Goal: Transaction & Acquisition: Subscribe to service/newsletter

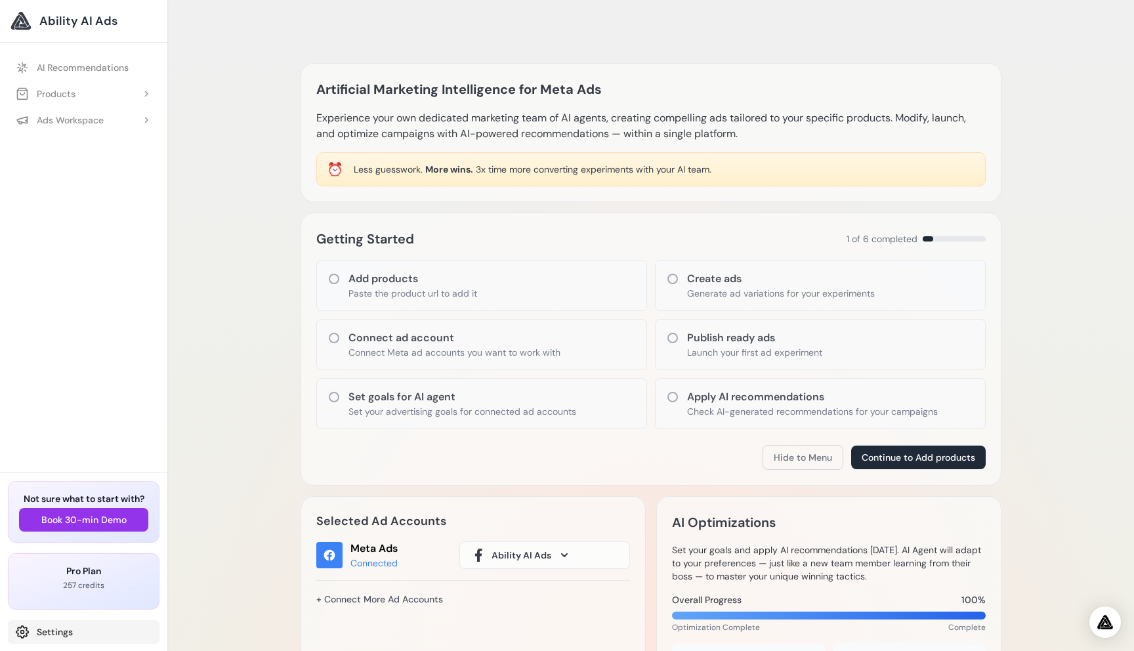
click at [50, 633] on link "Settings" at bounding box center [84, 632] width 152 height 24
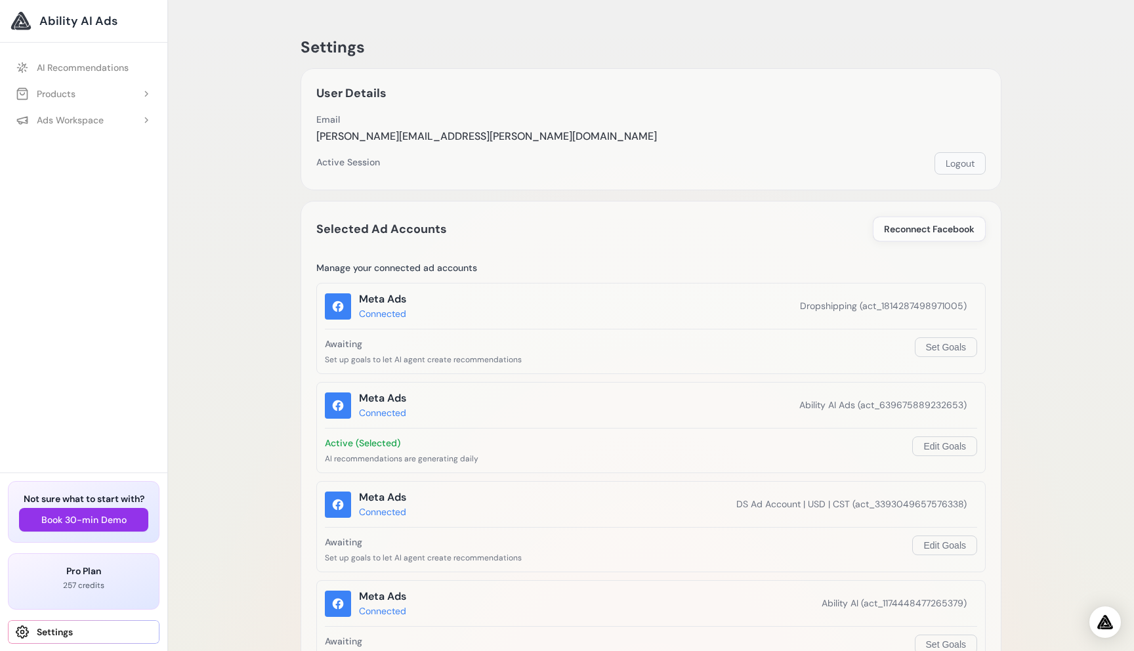
click at [967, 171] on button "Logout" at bounding box center [959, 163] width 51 height 22
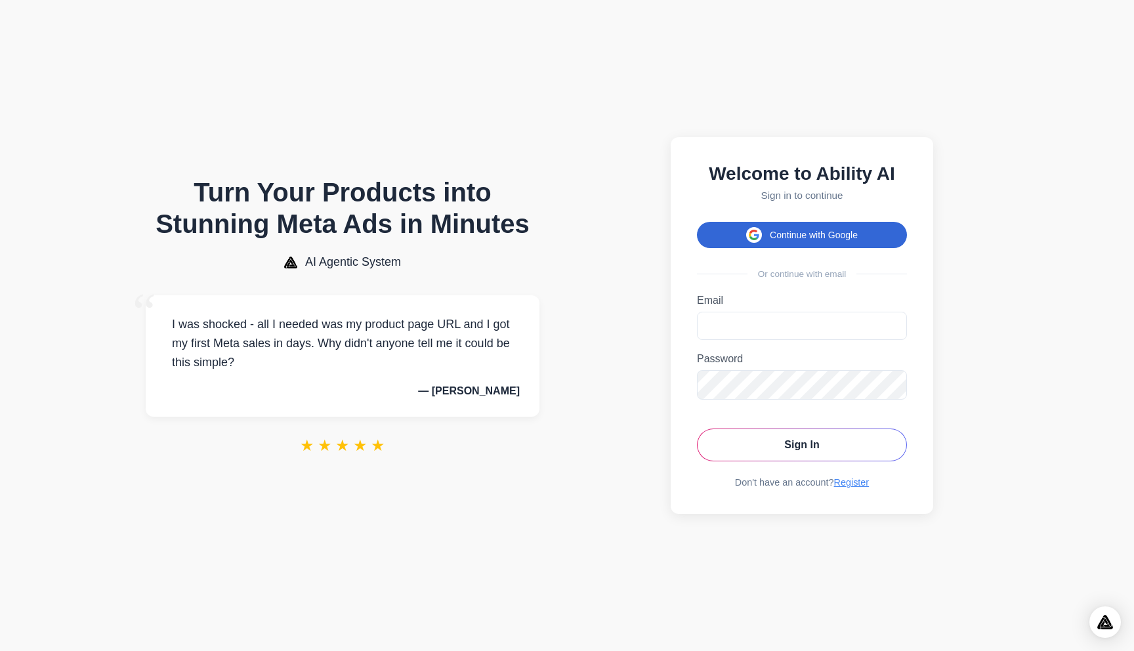
click at [772, 241] on button "Continue with Google" at bounding box center [802, 235] width 210 height 26
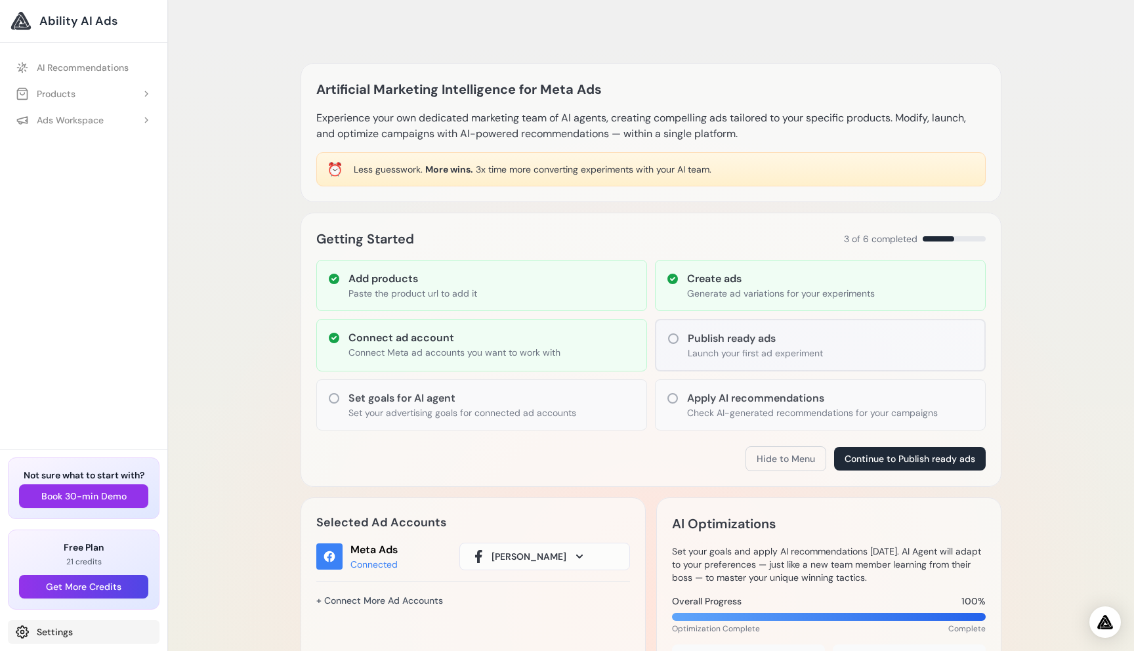
click at [51, 630] on link "Settings" at bounding box center [84, 632] width 152 height 24
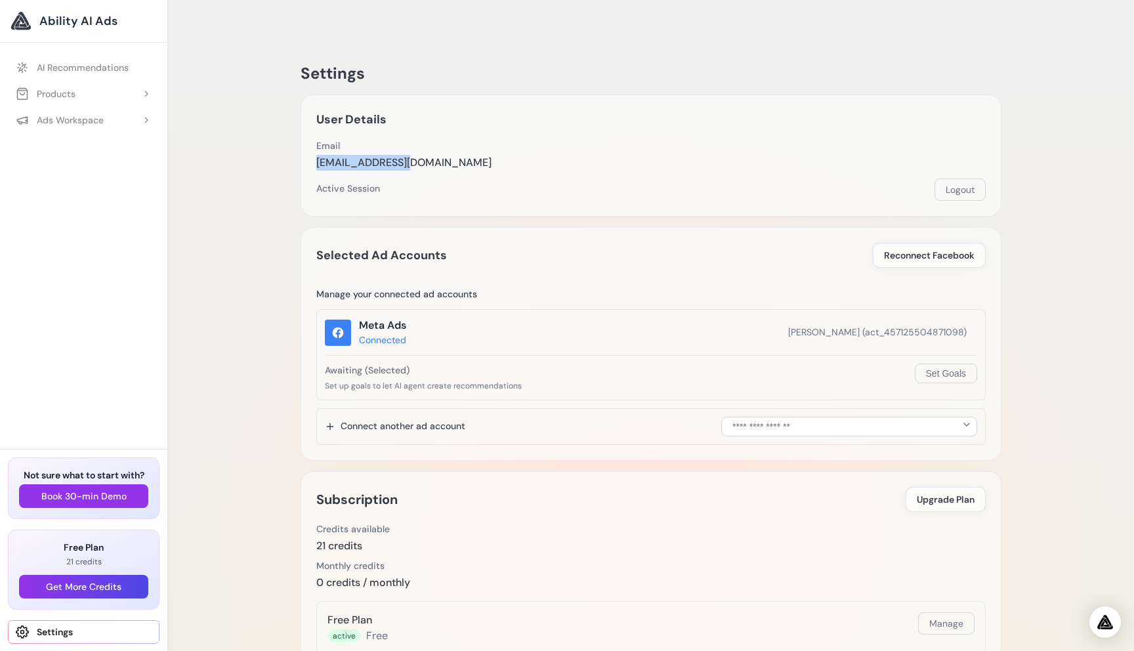
drag, startPoint x: 406, startPoint y: 140, endPoint x: 317, endPoint y: 142, distance: 89.3
click at [316, 142] on div "Email ads@abilityai.io" at bounding box center [650, 154] width 669 height 31
copy div "ads@abilityai.io"
click at [665, 193] on div "Settings User Details Email ads@abilityai.io Email Verification Send Verificati…" at bounding box center [651, 512] width 722 height 940
click at [965, 178] on button "Logout" at bounding box center [959, 189] width 51 height 22
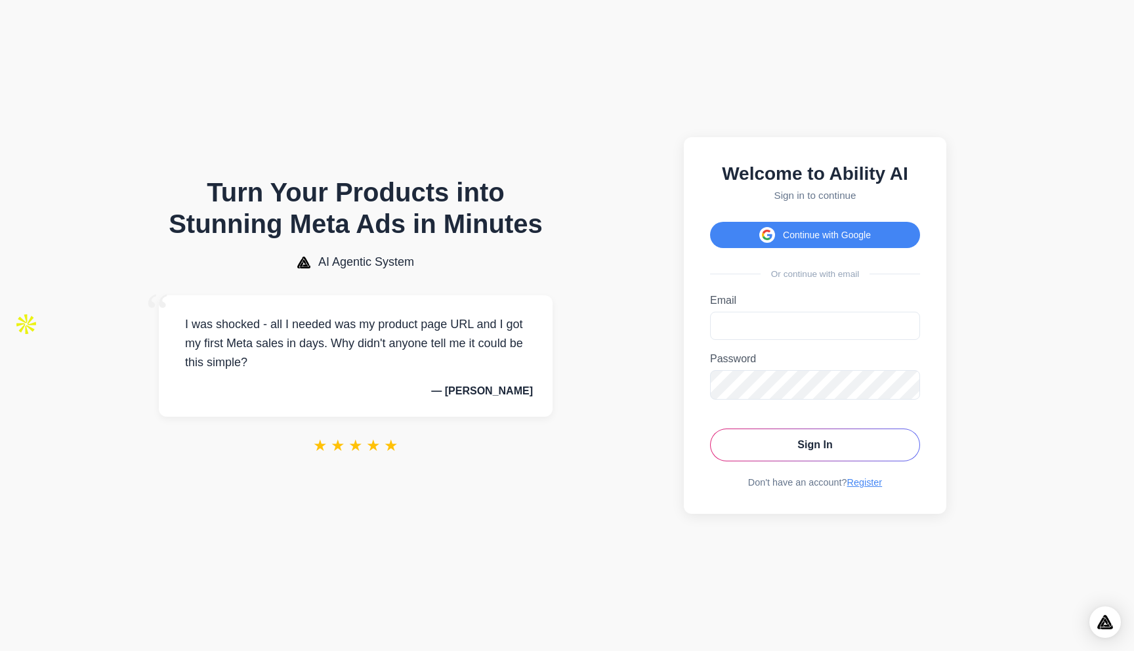
click at [833, 230] on button "Continue with Google" at bounding box center [815, 235] width 210 height 26
click at [811, 234] on button "Continue with Google" at bounding box center [815, 235] width 210 height 26
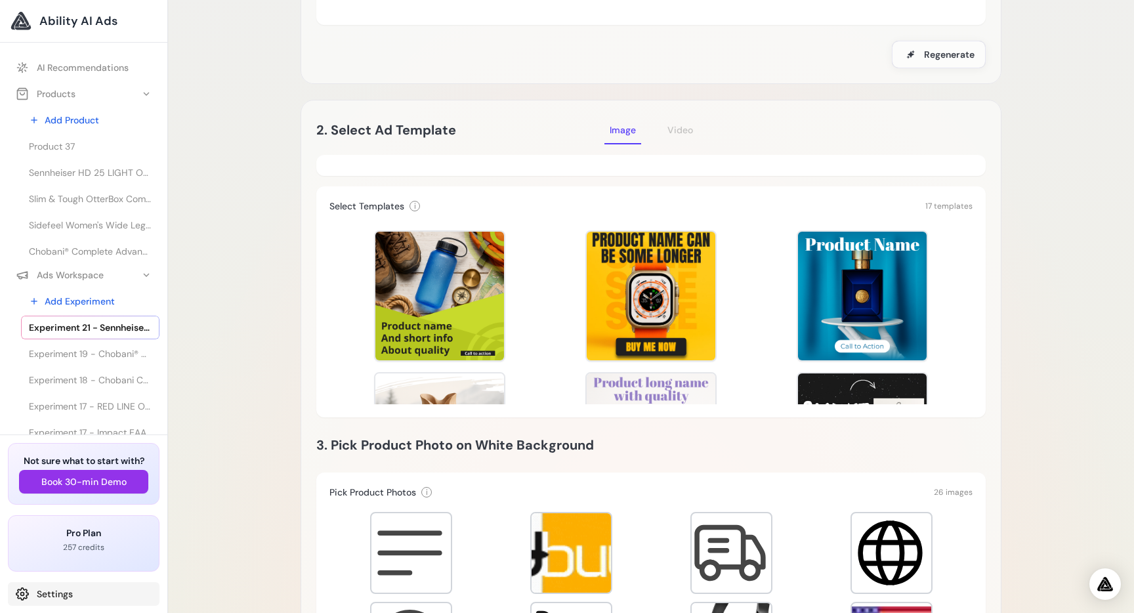
click at [45, 589] on link "Settings" at bounding box center [84, 594] width 152 height 24
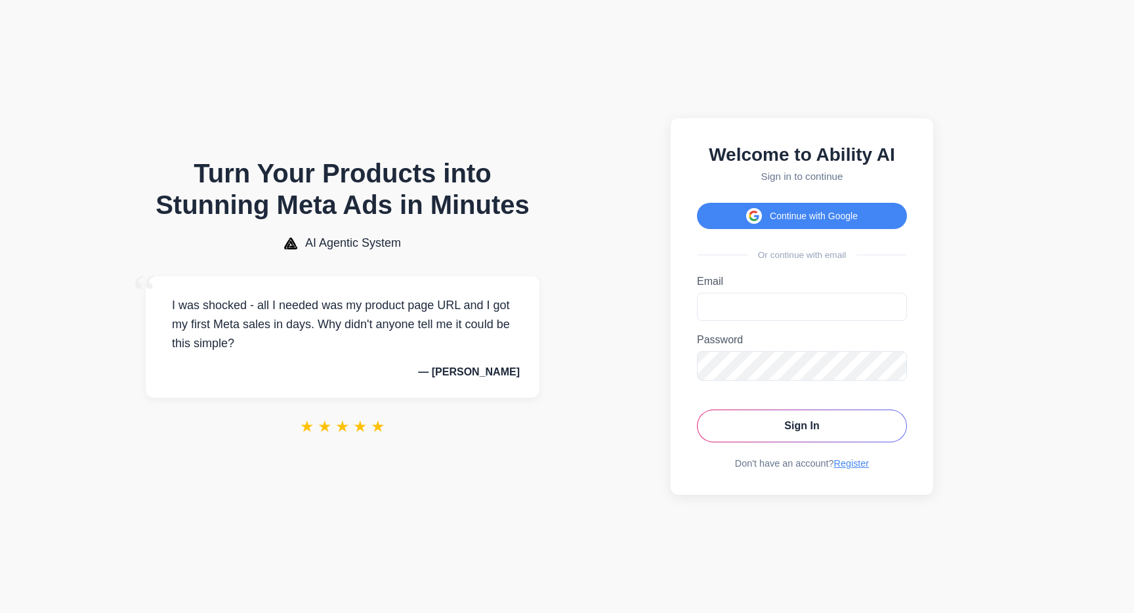
click at [962, 158] on section "Welcome to Ability AI Sign in to continue Continue with Google Or continue with…" at bounding box center [801, 306] width 449 height 587
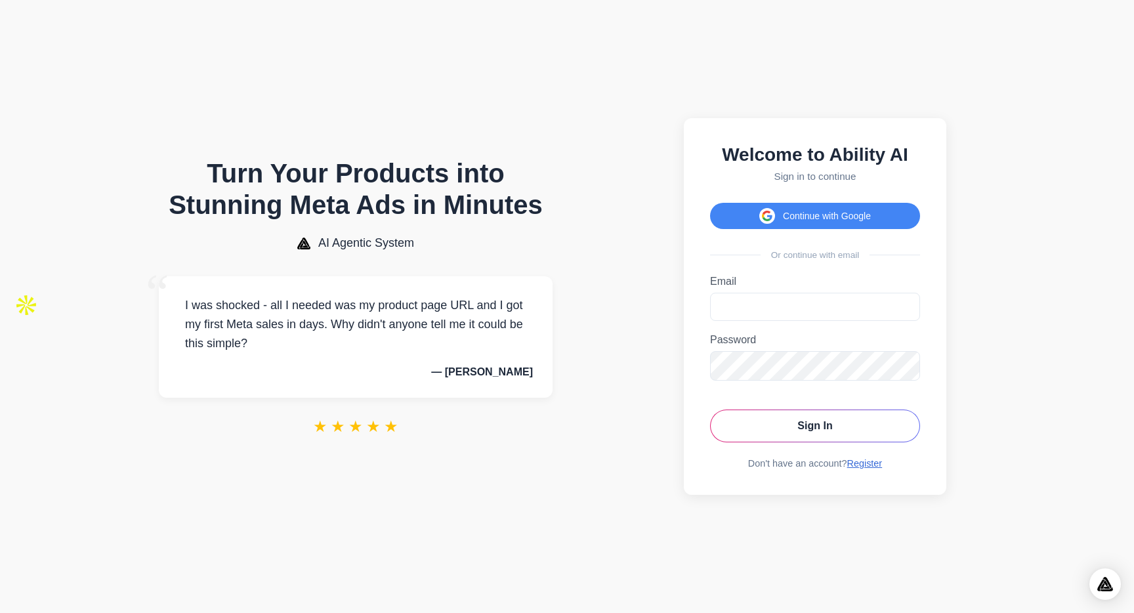
click at [850, 466] on link "Register" at bounding box center [864, 463] width 35 height 10
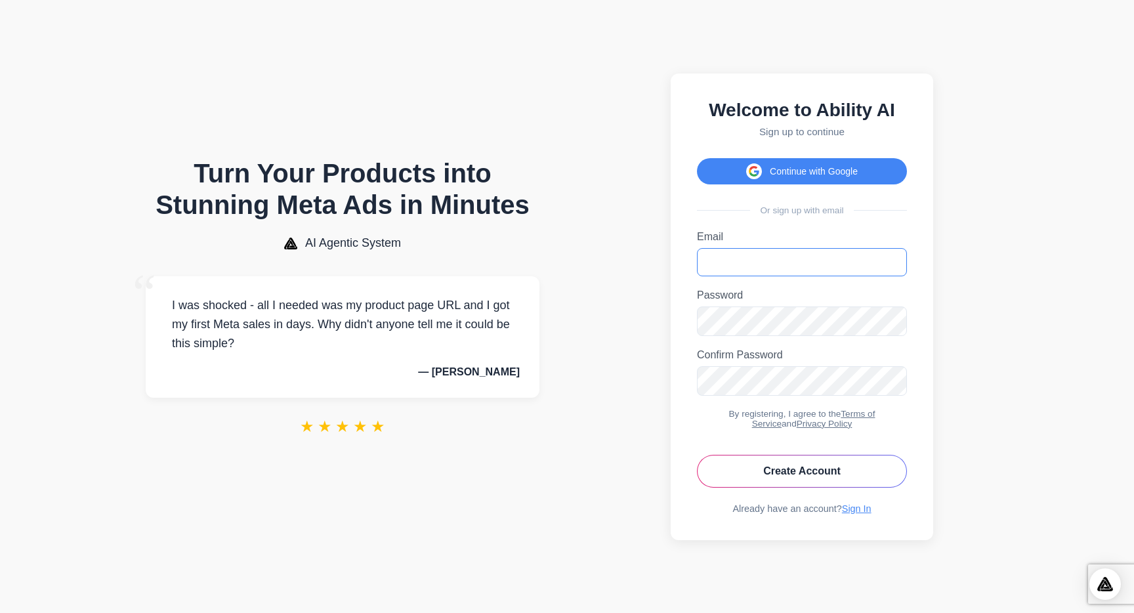
click at [737, 259] on input "Email" at bounding box center [802, 262] width 210 height 28
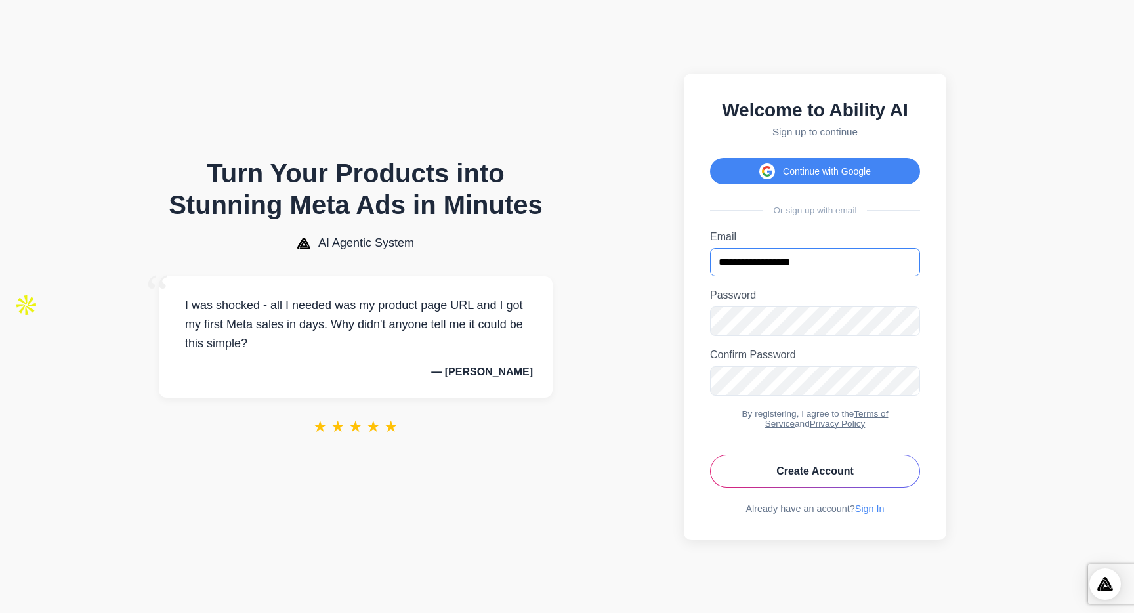
type input "**********"
click at [991, 360] on section "**********" at bounding box center [815, 306] width 449 height 587
click at [825, 469] on button "Create Account" at bounding box center [815, 471] width 210 height 33
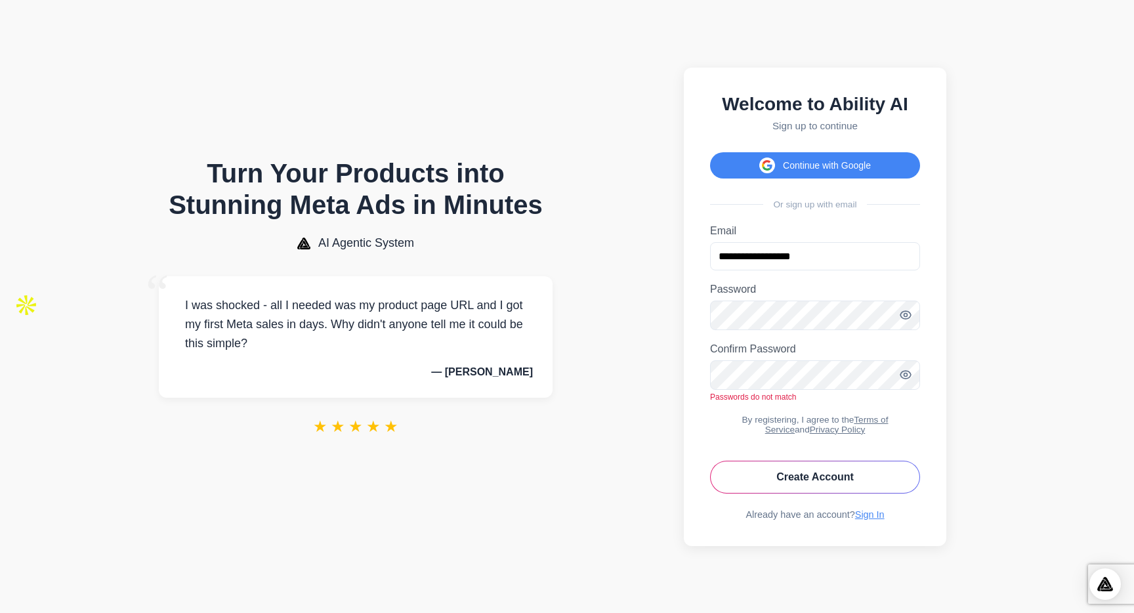
click at [1020, 310] on section "**********" at bounding box center [815, 306] width 449 height 587
click at [1035, 346] on body "Turn Your Products into Stunning Meta Ads in Minutes AI Agentic System “ I was …" at bounding box center [567, 306] width 1134 height 613
click at [825, 484] on button "Create Account" at bounding box center [815, 477] width 210 height 33
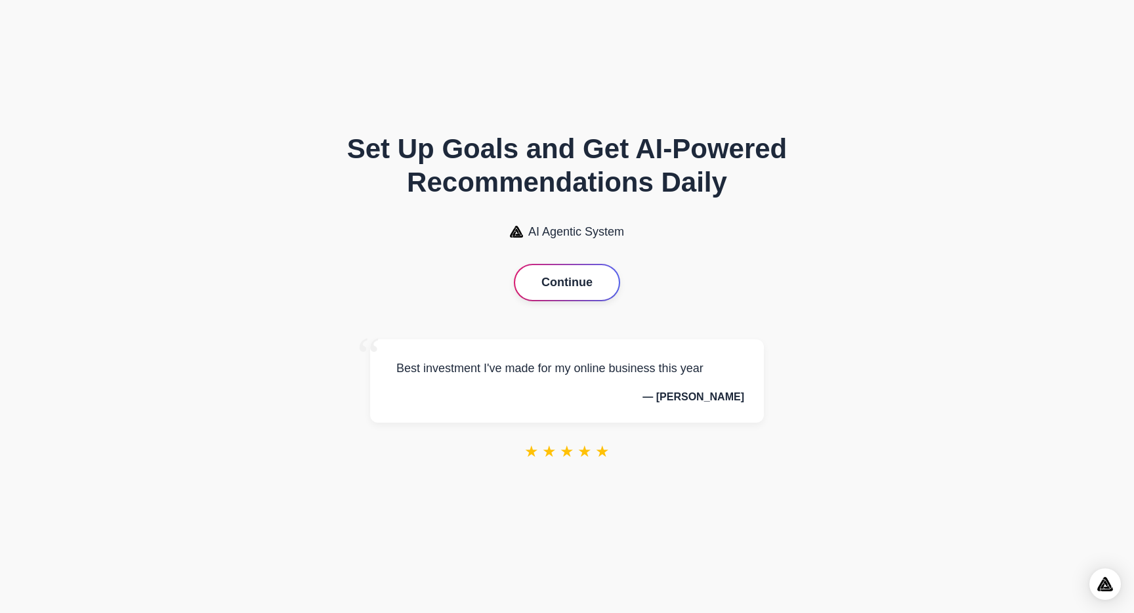
click at [584, 279] on button "Continue" at bounding box center [567, 282] width 104 height 35
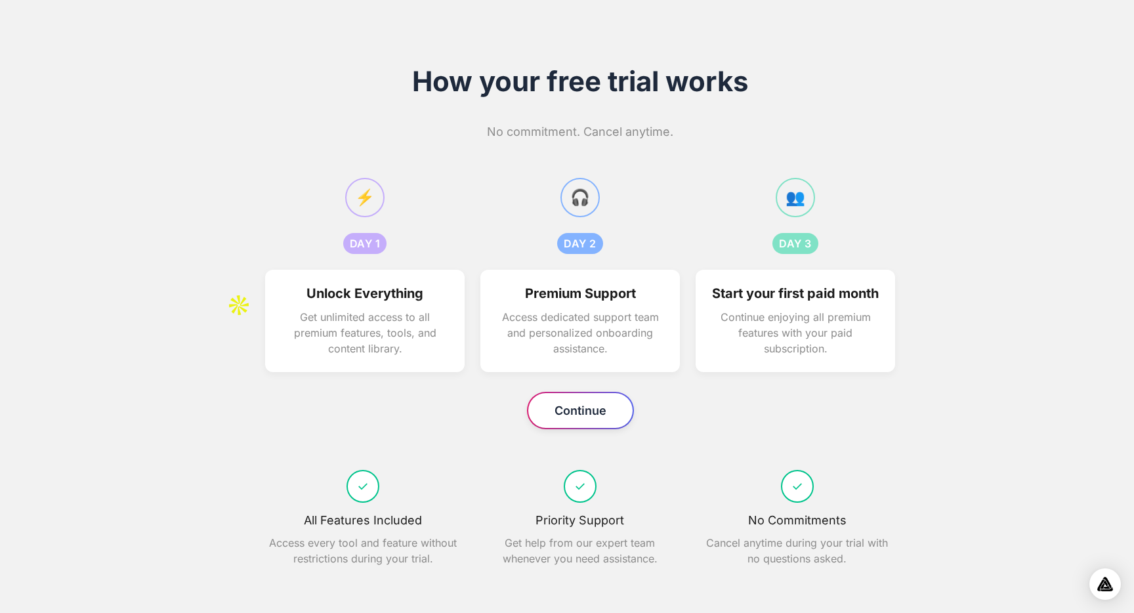
click at [581, 424] on button "Continue" at bounding box center [580, 410] width 104 height 35
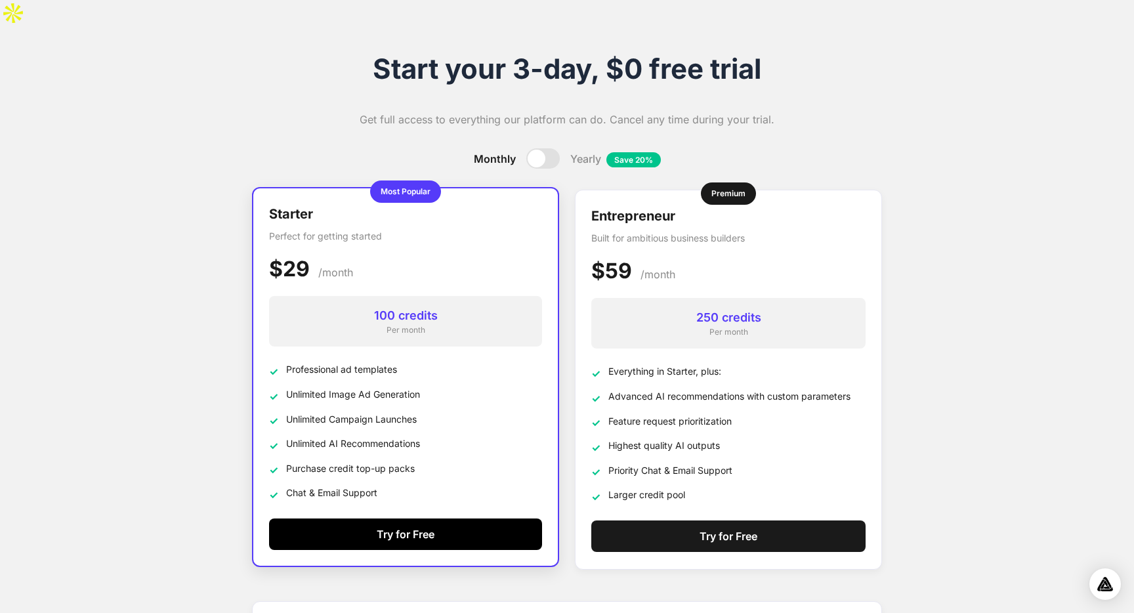
click at [446, 518] on button "Try for Free" at bounding box center [405, 533] width 273 height 31
click at [362, 518] on button "Try for Free" at bounding box center [405, 533] width 273 height 31
click at [420, 518] on button "Try for Free" at bounding box center [405, 533] width 273 height 31
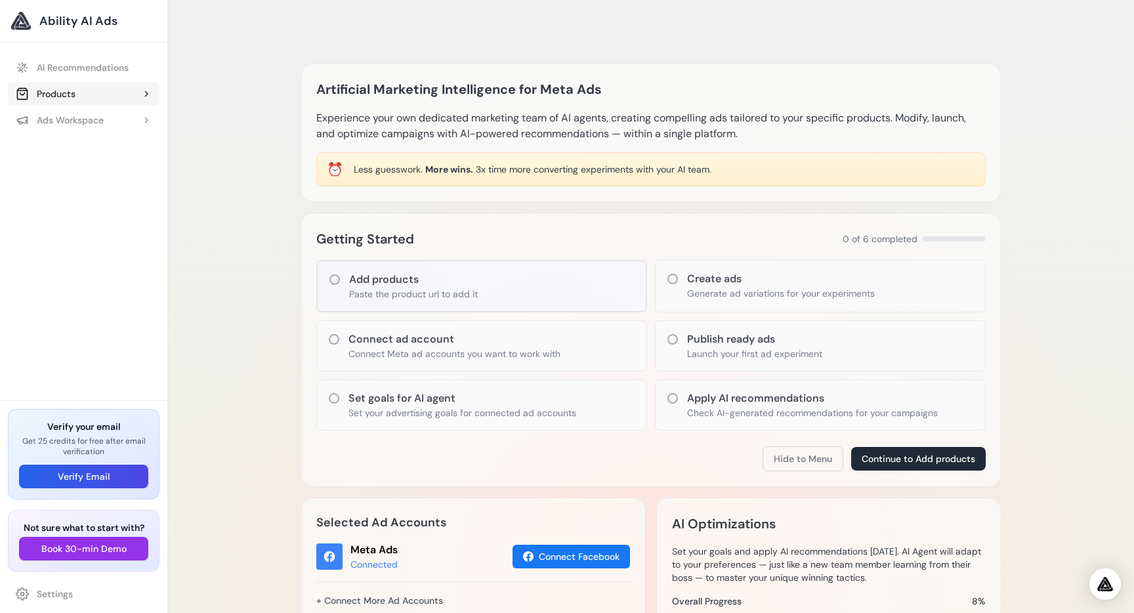
click at [72, 92] on div "Products" at bounding box center [46, 93] width 60 height 13
click at [84, 157] on button "Ads Workspace" at bounding box center [84, 149] width 152 height 24
click at [169, 213] on div "Artificial Marketing Intelligence for Meta Ads Experience your own dedicated ma…" at bounding box center [651, 580] width 966 height 1108
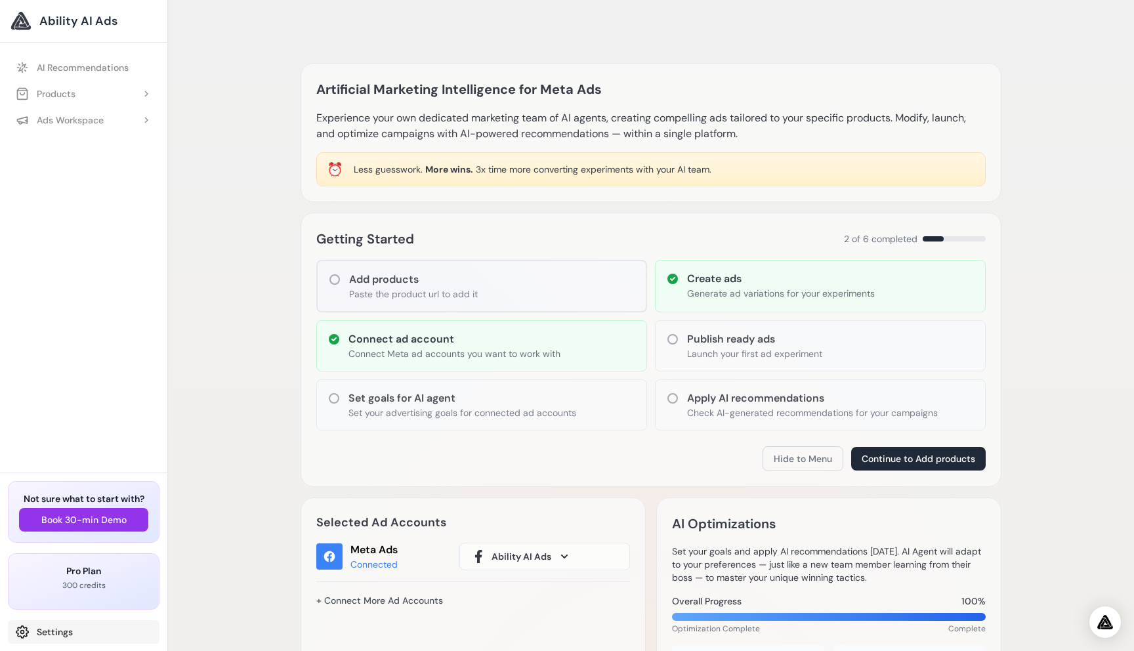
click at [59, 634] on link "Settings" at bounding box center [84, 632] width 152 height 24
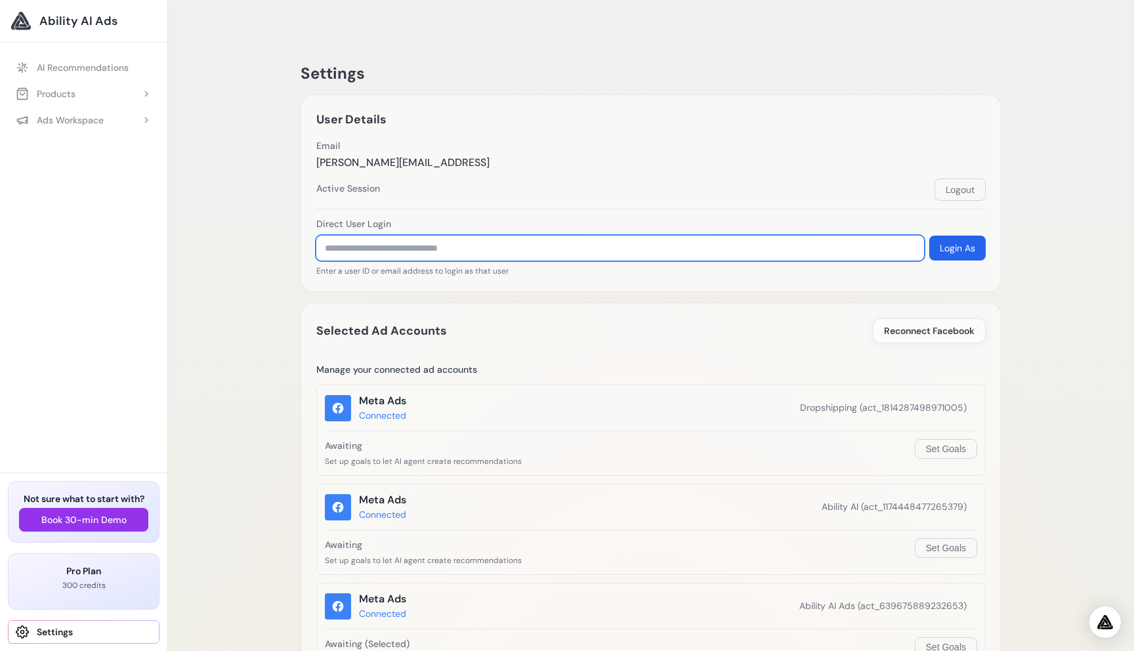
click at [424, 236] on input "text" at bounding box center [620, 248] width 608 height 25
paste input "**********"
type input "**********"
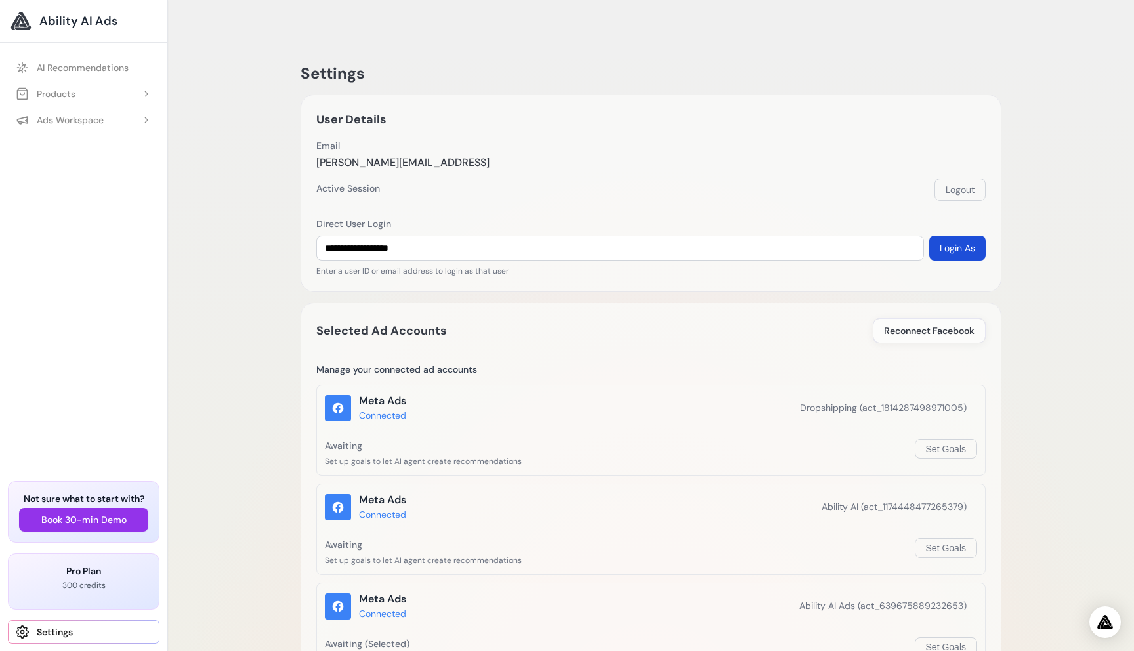
click at [946, 236] on button "Login As" at bounding box center [957, 248] width 56 height 25
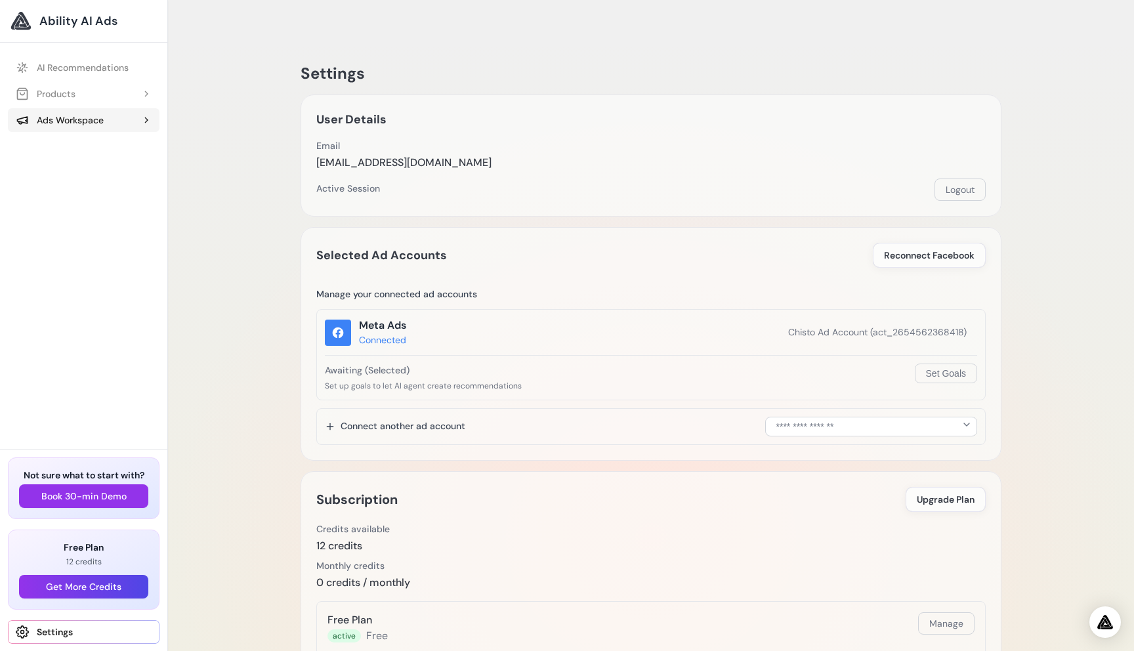
click at [53, 112] on button "Ads Workspace" at bounding box center [84, 120] width 152 height 24
click at [76, 170] on span "Experiment 2 - DAS KLANG RICHTER USB — Das Klang" at bounding box center [90, 172] width 123 height 13
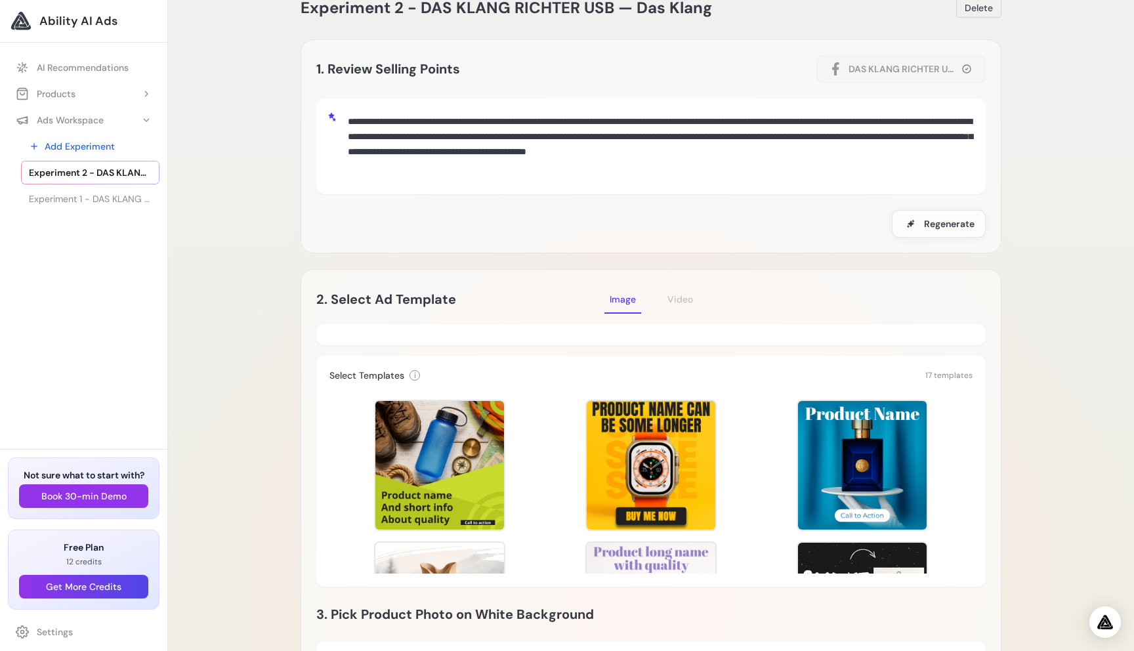
scroll to position [70, 0]
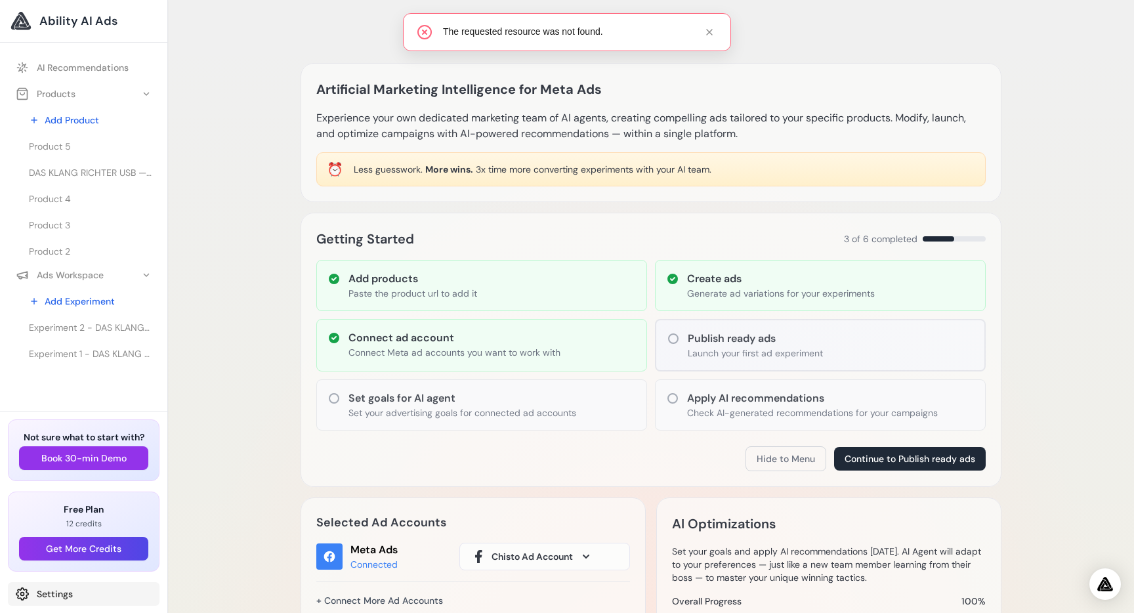
click at [52, 594] on link "Settings" at bounding box center [84, 594] width 152 height 24
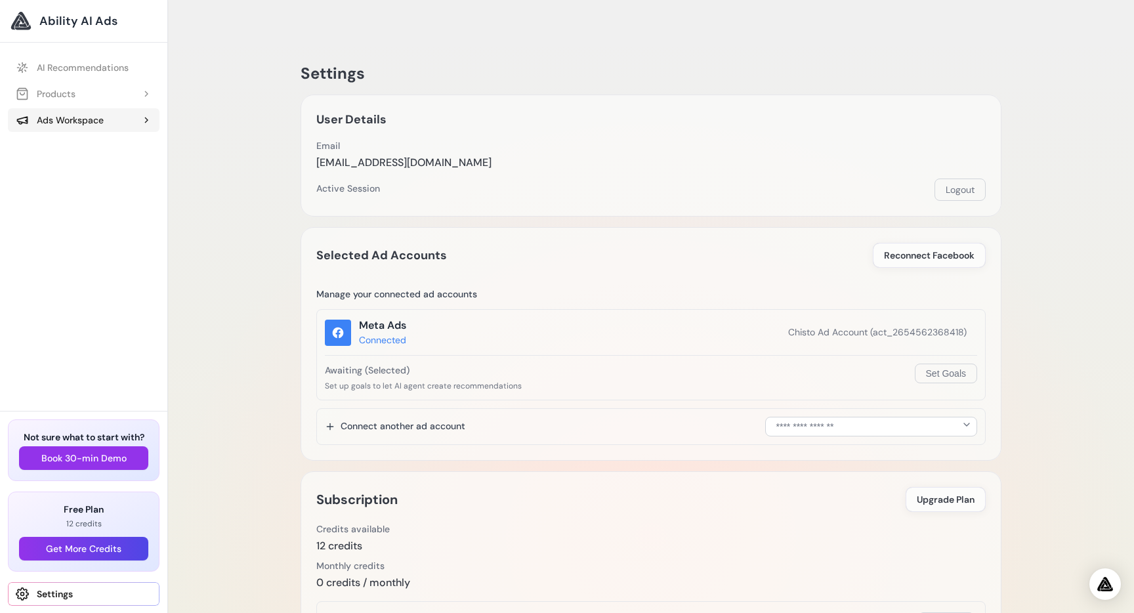
click at [68, 114] on div "Ads Workspace" at bounding box center [60, 120] width 88 height 13
click at [91, 95] on button "Products" at bounding box center [84, 94] width 152 height 24
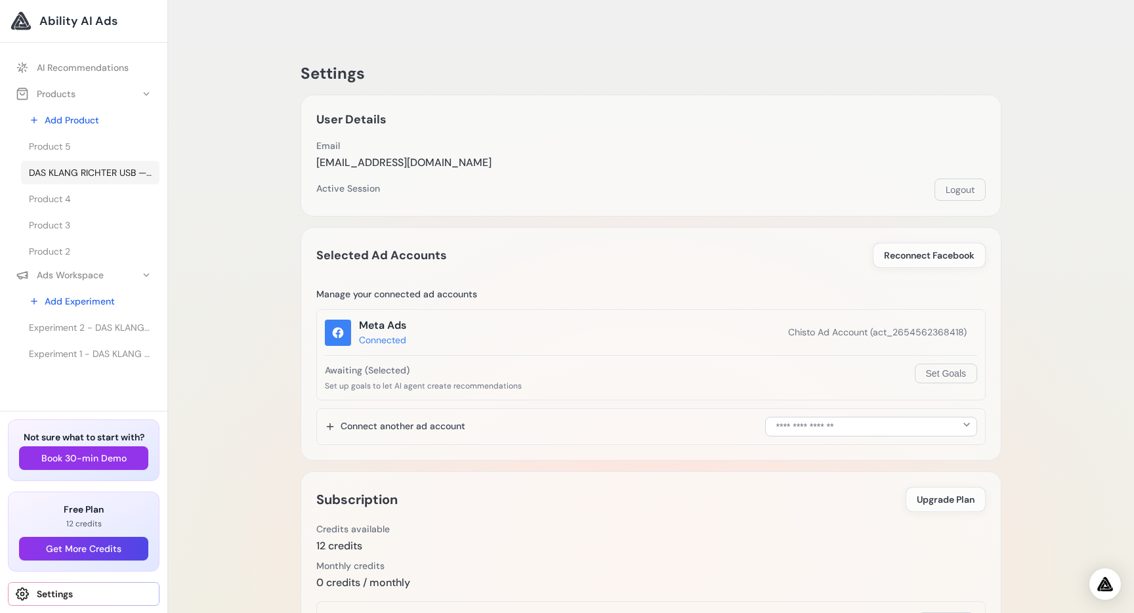
click at [85, 171] on span "DAS KLANG RICHTER USB — Das Klang" at bounding box center [90, 172] width 123 height 13
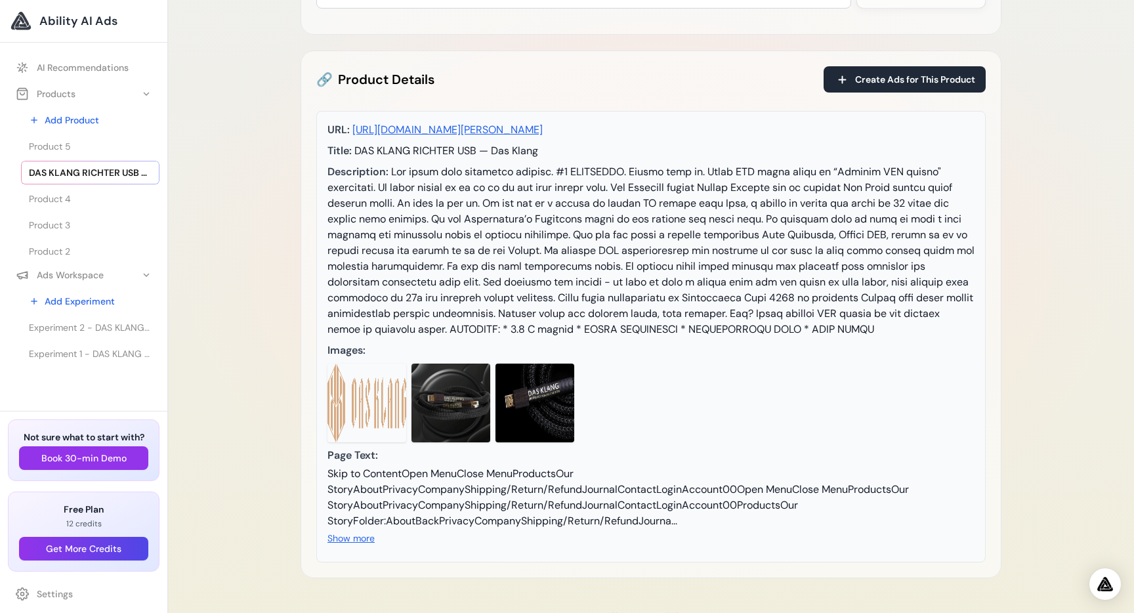
scroll to position [185, 0]
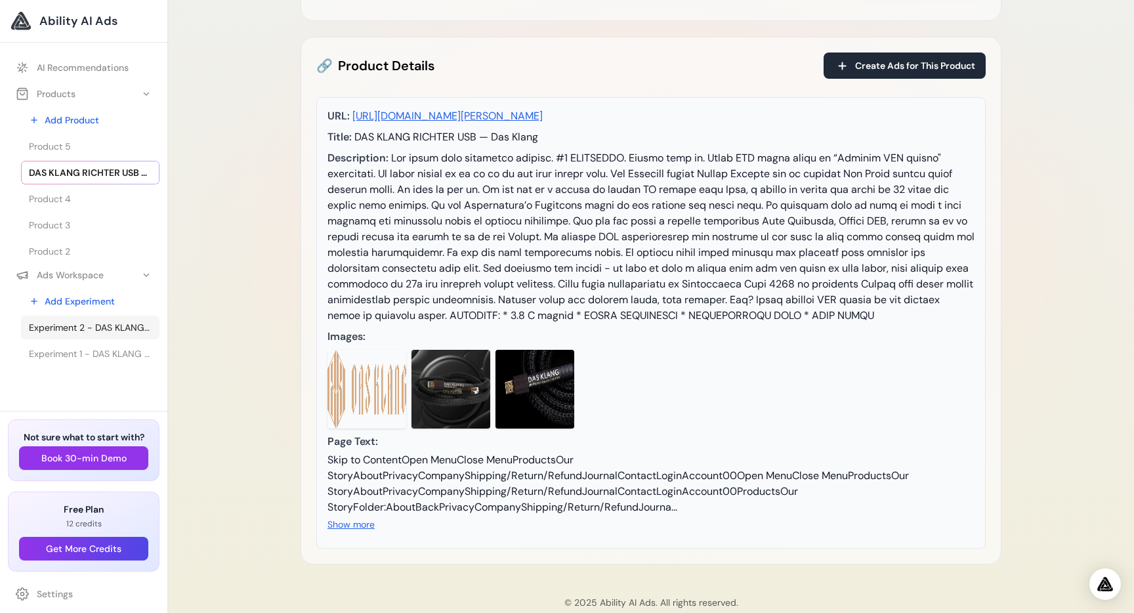
click at [85, 332] on span "Experiment 2 - DAS KLANG RICHTER USB — Das Klang" at bounding box center [90, 327] width 123 height 13
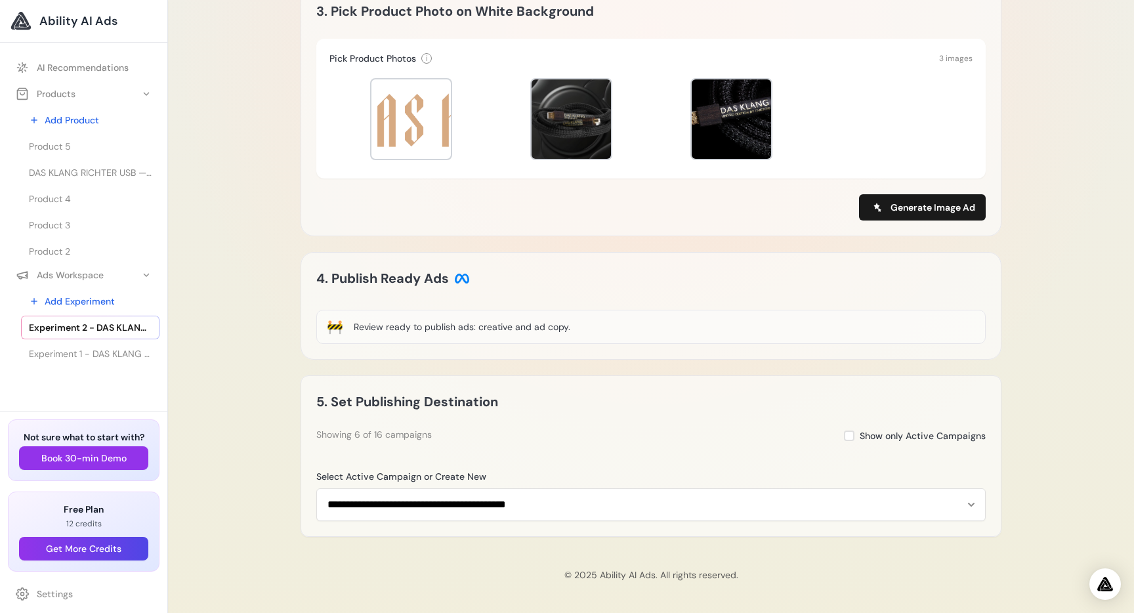
scroll to position [617, 0]
click at [89, 344] on link "Experiment 1 - DAS KLANG RICHTER USB — Das Klang" at bounding box center [90, 354] width 138 height 24
click at [85, 551] on button "Get More Credits" at bounding box center [83, 549] width 129 height 24
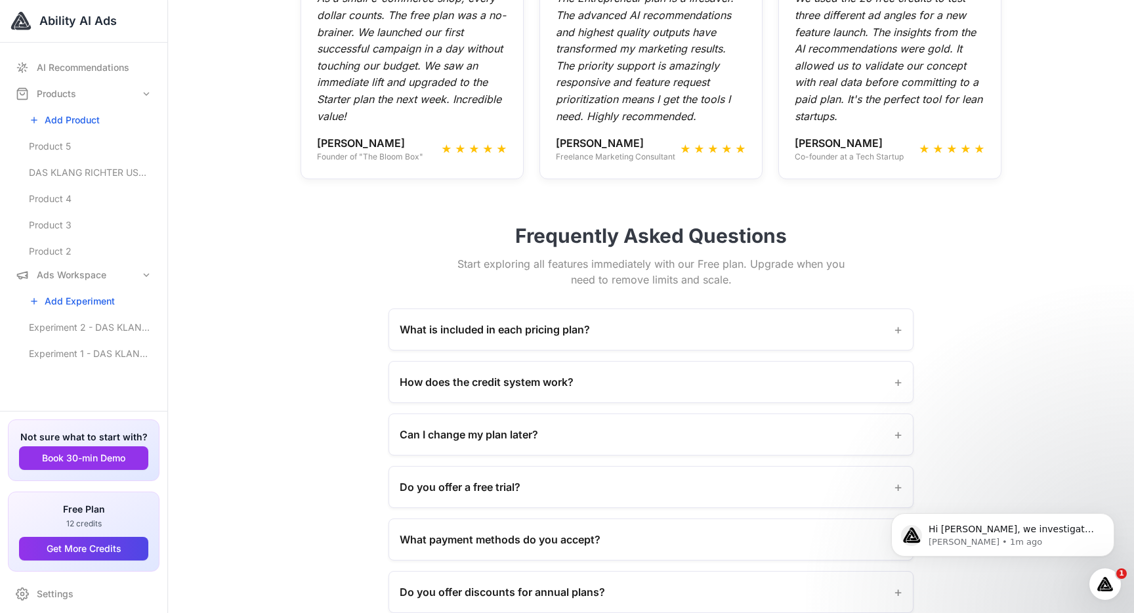
scroll to position [1185, 0]
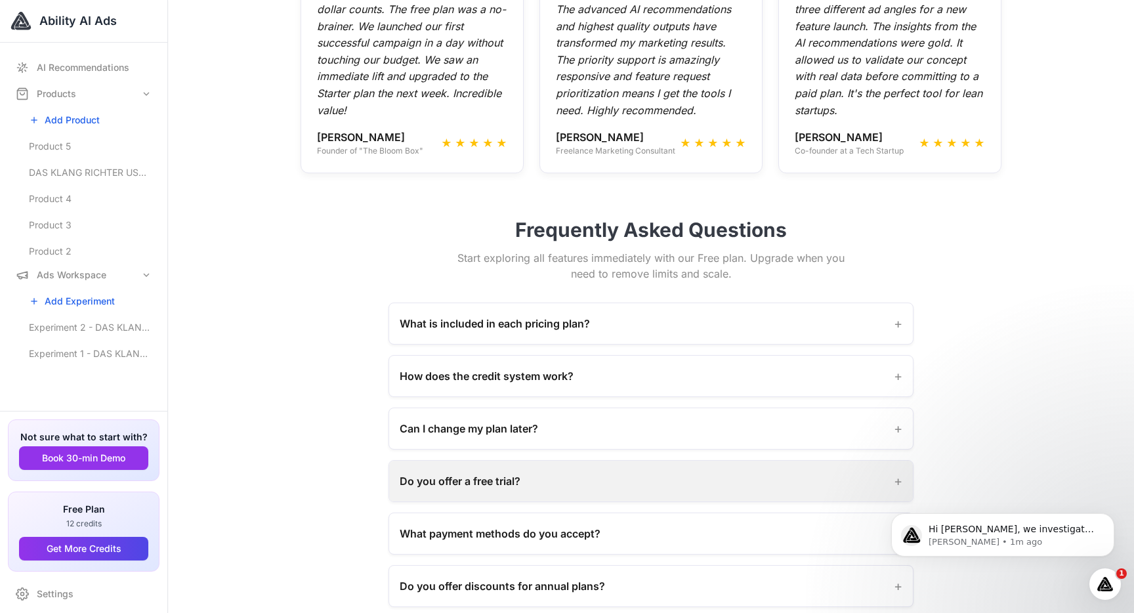
click at [520, 473] on span "Do you offer a free trial?" at bounding box center [460, 481] width 121 height 16
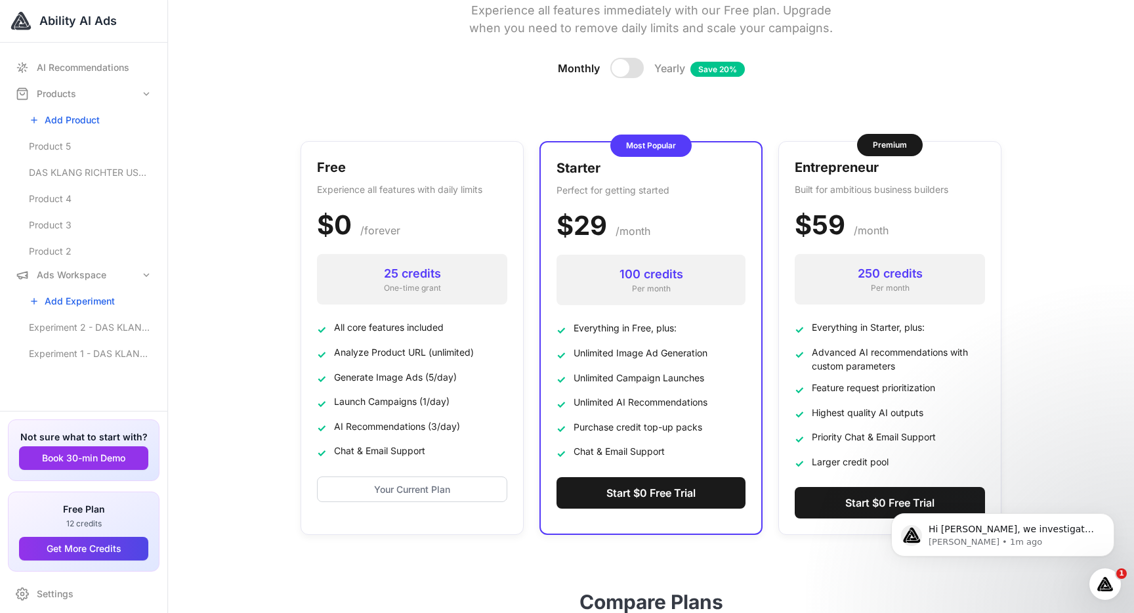
scroll to position [0, 0]
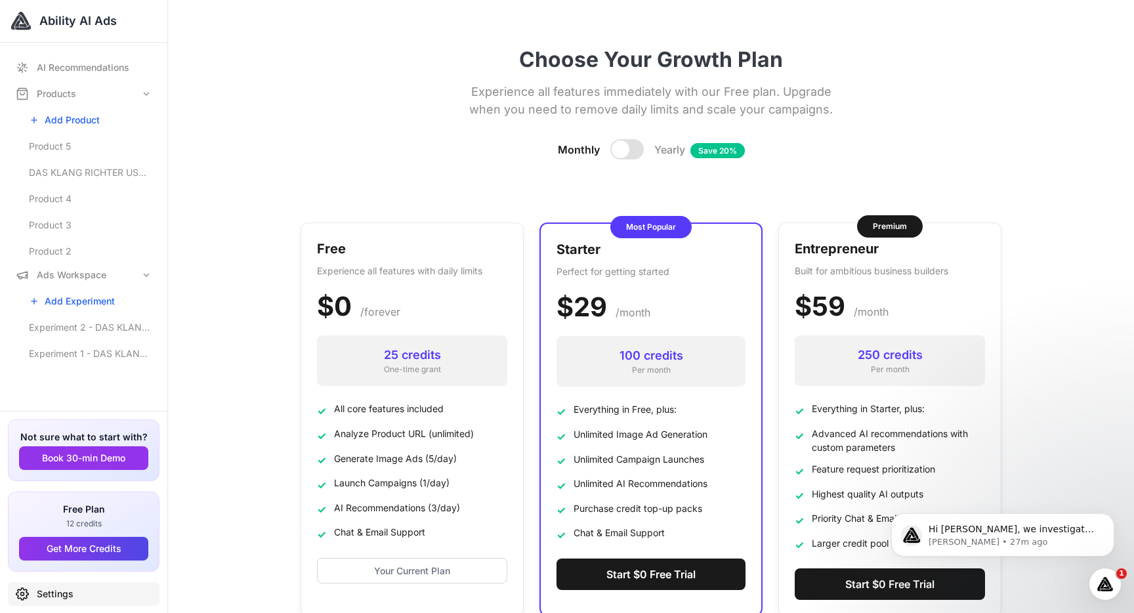
click at [63, 594] on link "Settings" at bounding box center [84, 594] width 152 height 24
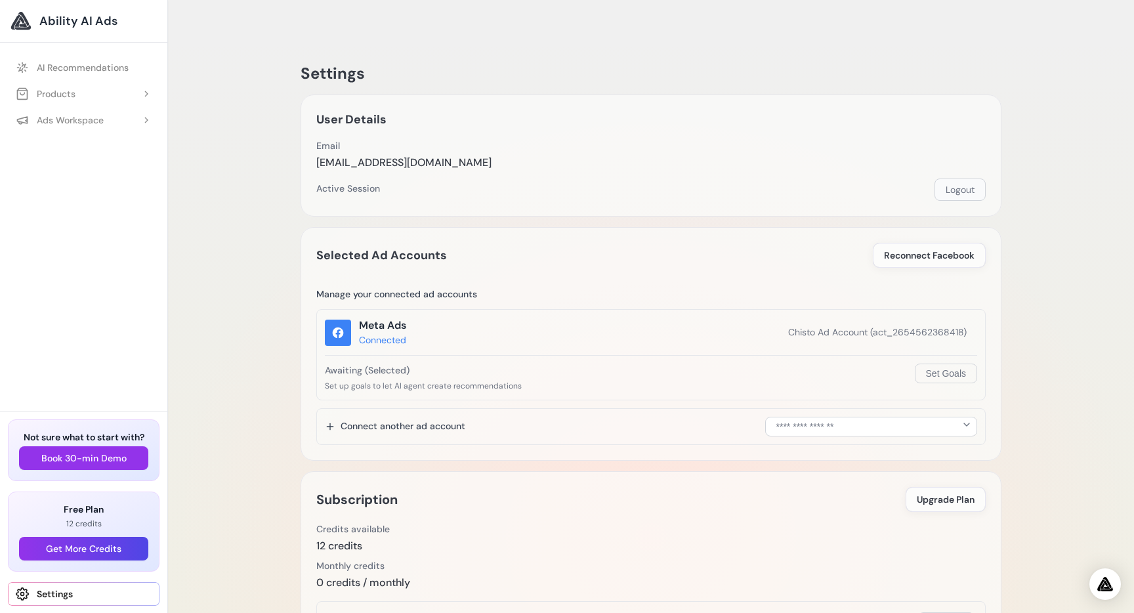
click at [956, 178] on button "Logout" at bounding box center [959, 189] width 51 height 22
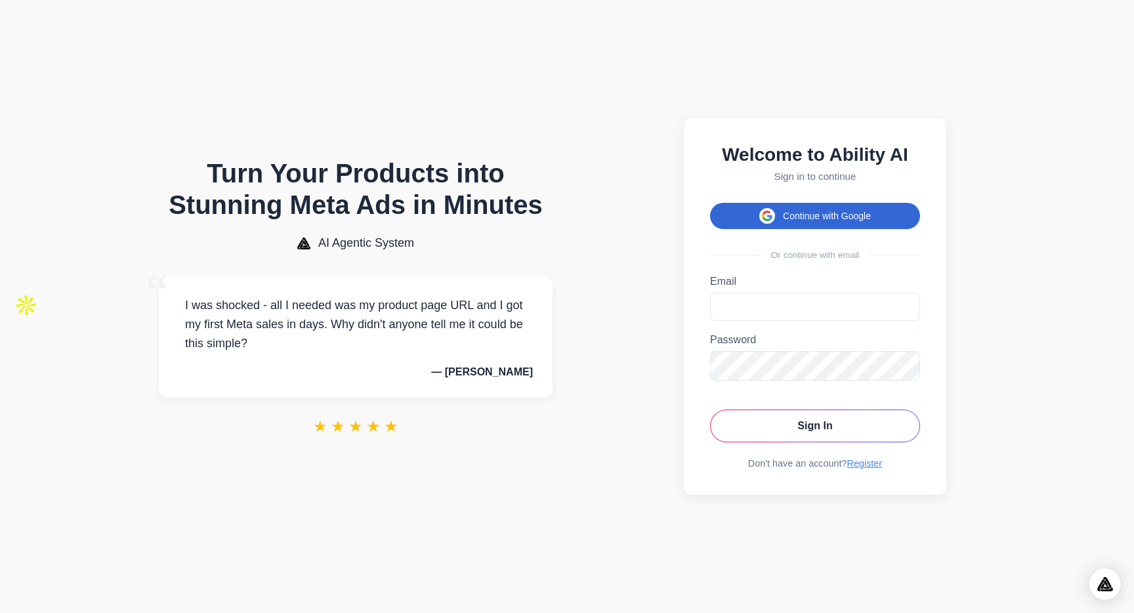
click at [725, 203] on button "Continue with Google" at bounding box center [815, 216] width 210 height 26
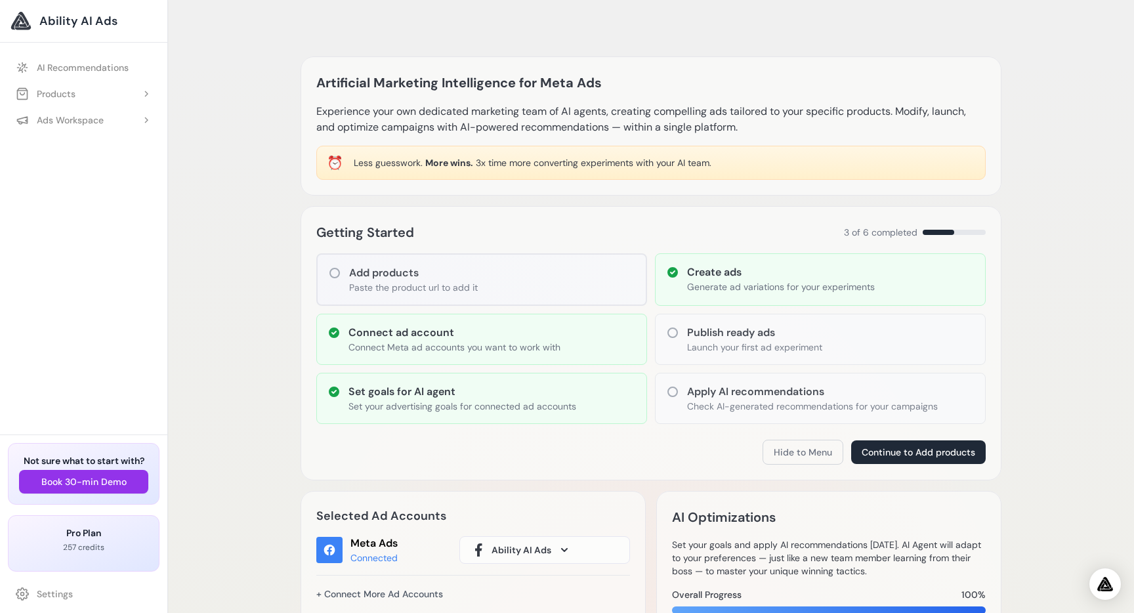
scroll to position [5, 0]
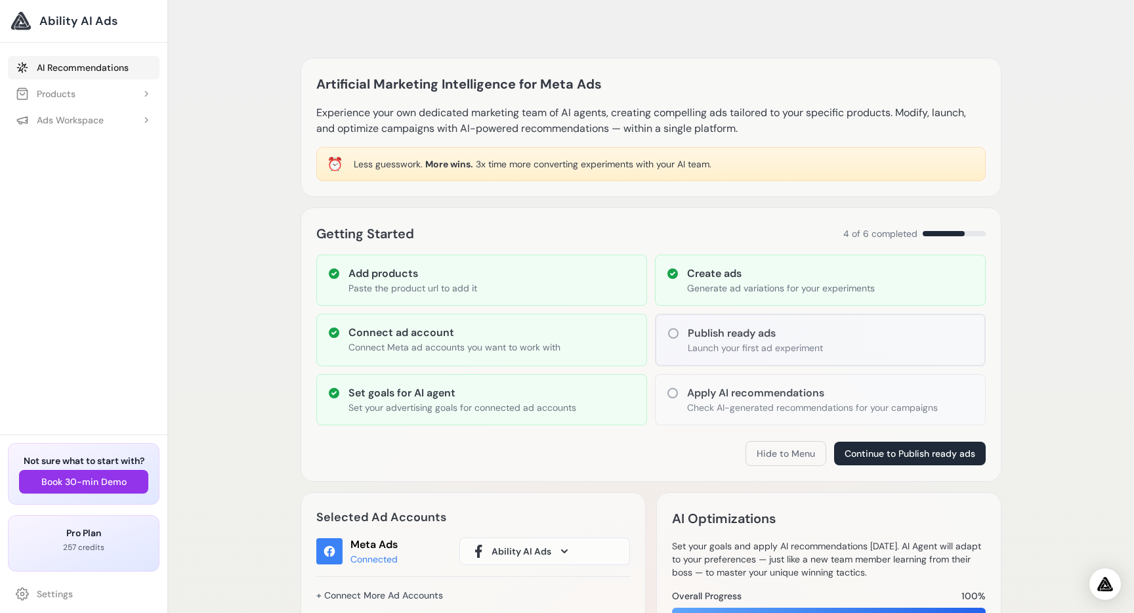
click at [99, 66] on link "AI Recommendations" at bounding box center [84, 68] width 152 height 24
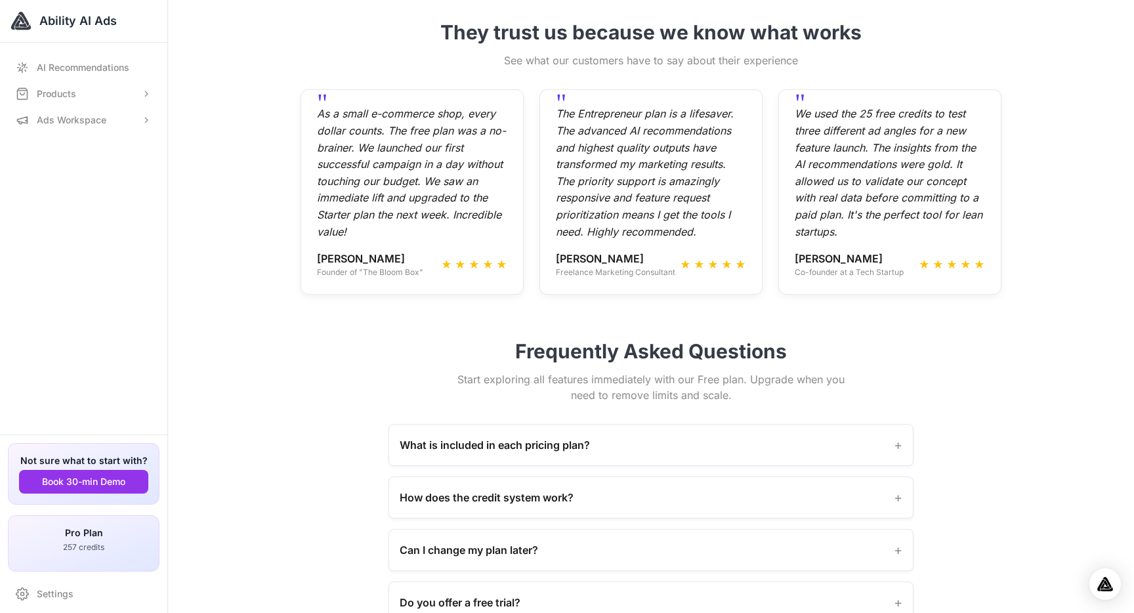
scroll to position [1179, 0]
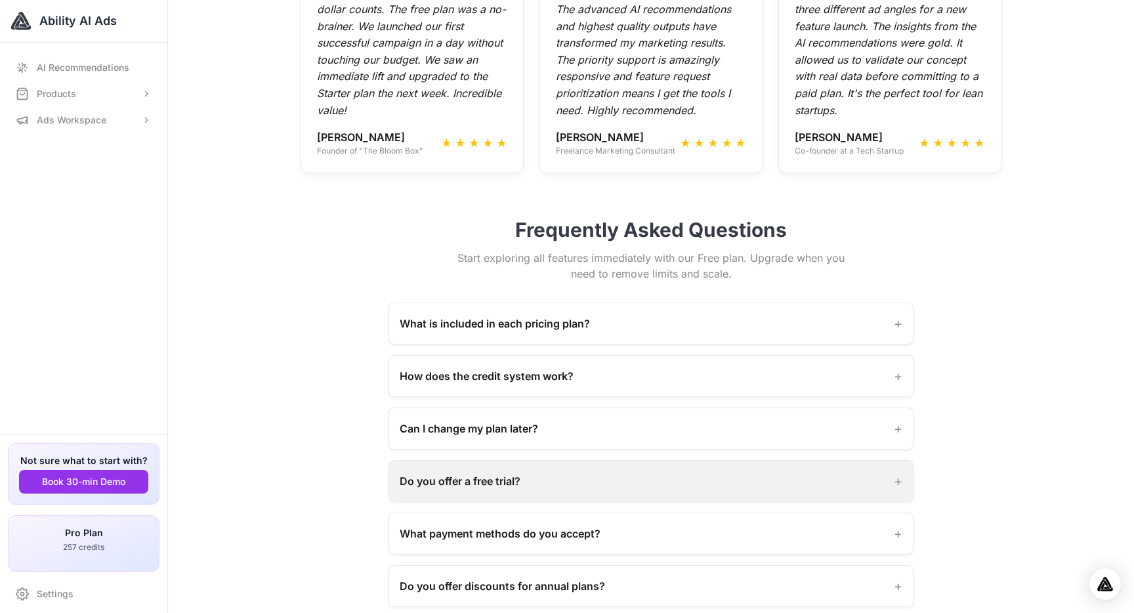
click at [598, 461] on div "Do you offer a free trial? +" at bounding box center [651, 481] width 524 height 41
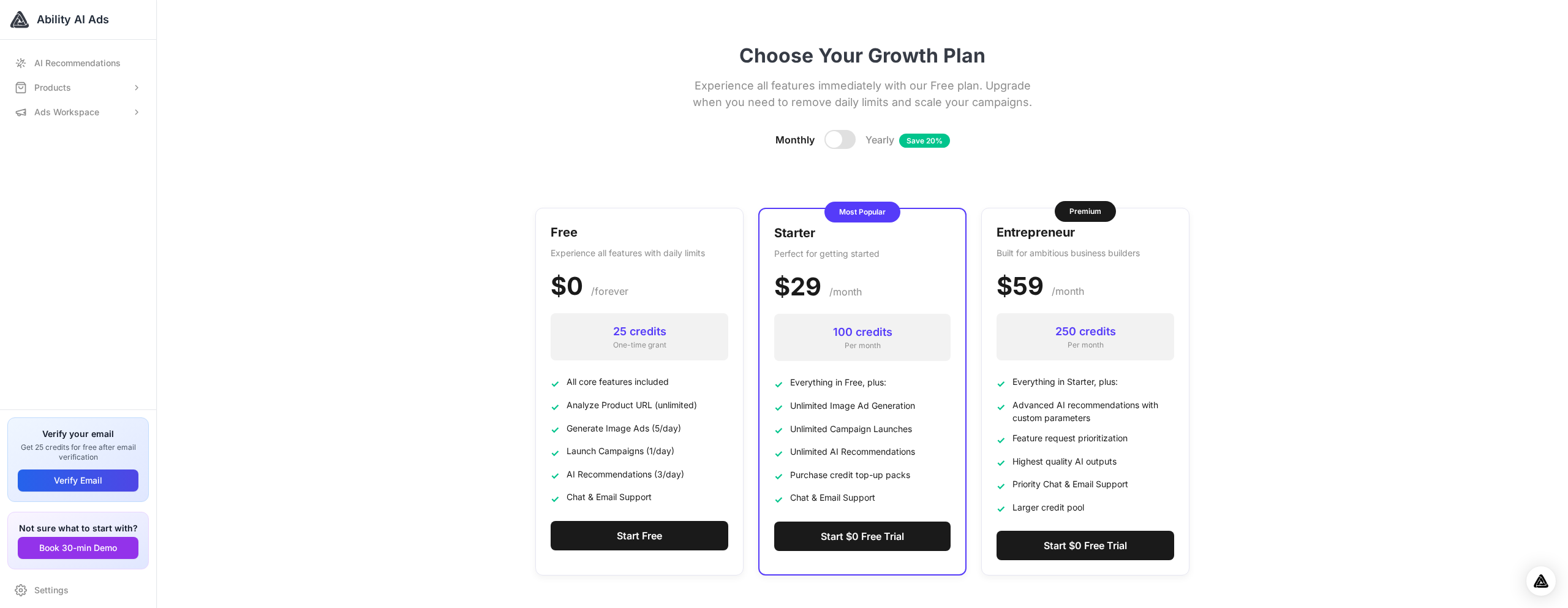
drag, startPoint x: 673, startPoint y: 358, endPoint x: 564, endPoint y: 359, distance: 109.0
click at [562, 375] on li "✓ All core features included" at bounding box center [639, 383] width 177 height 16
copy span "All core features included"
drag, startPoint x: 679, startPoint y: 58, endPoint x: 865, endPoint y: 56, distance: 186.0
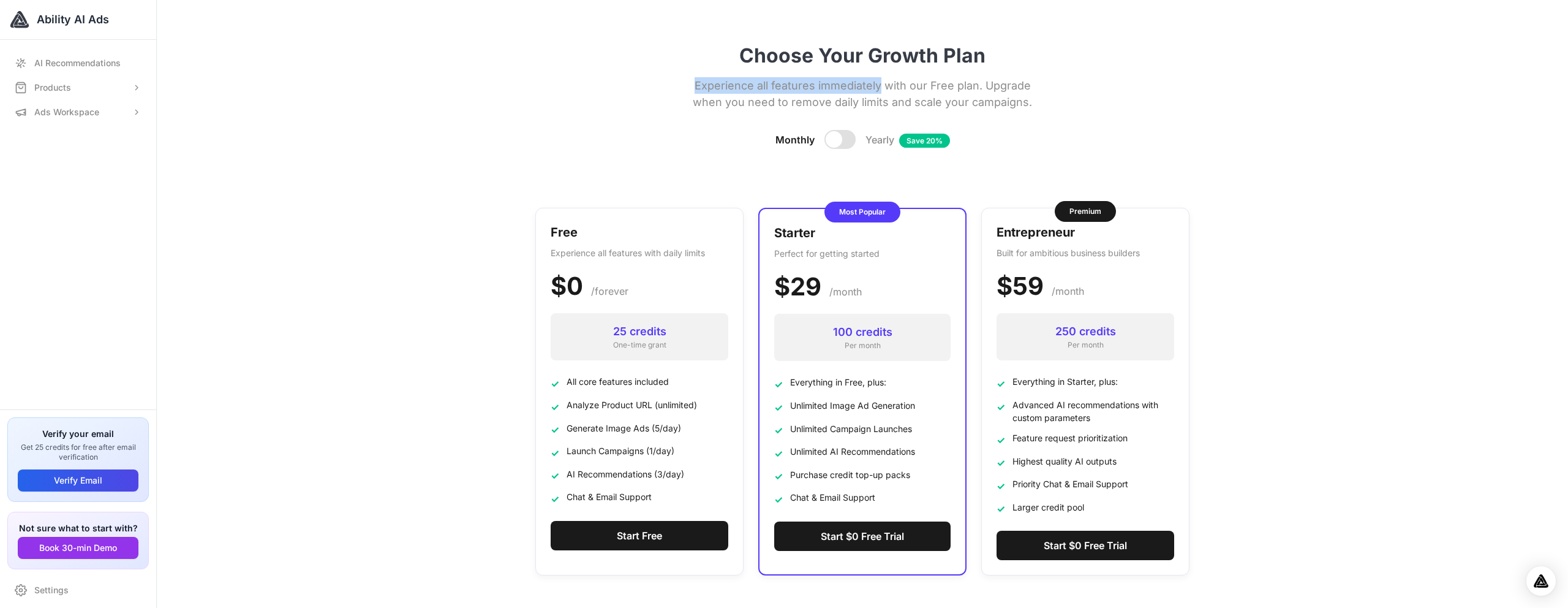
click at [865, 78] on p "Experience all features immediately with our Free plan. Upgrade when you need t…" at bounding box center [862, 93] width 368 height 33
copy p "Experience all features immediately"
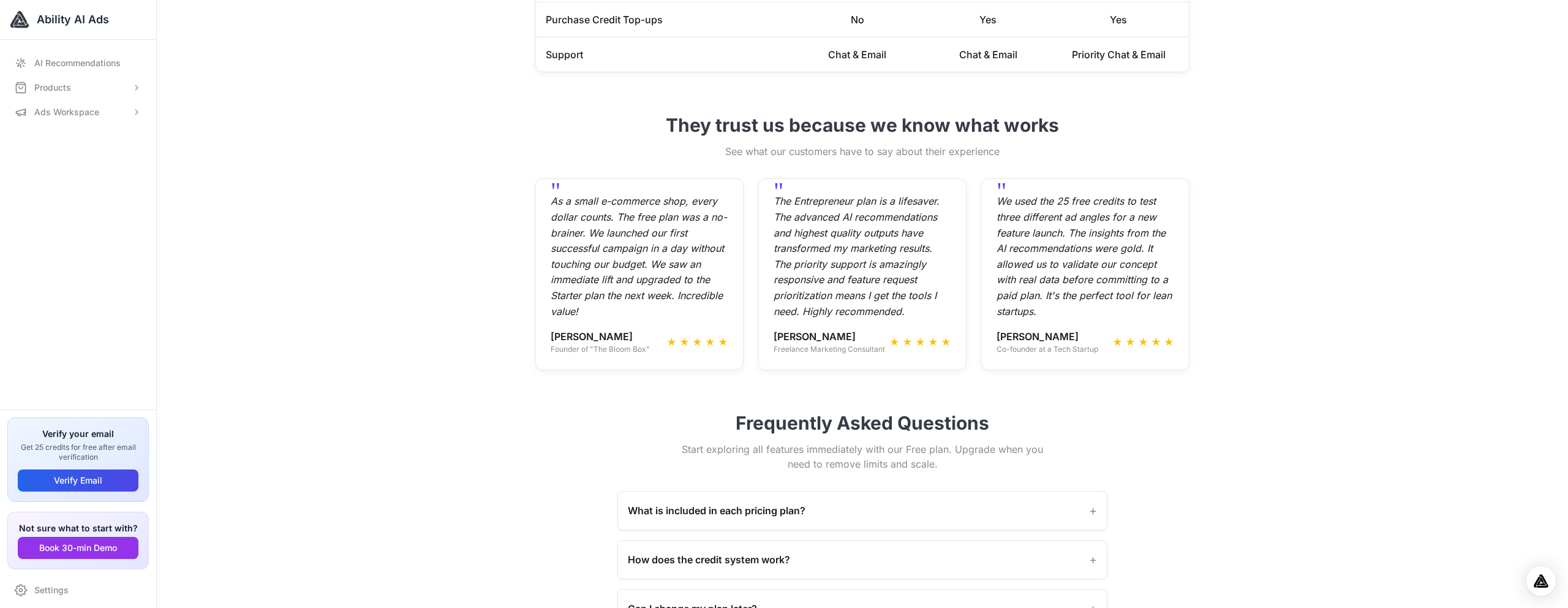
scroll to position [1070, 0]
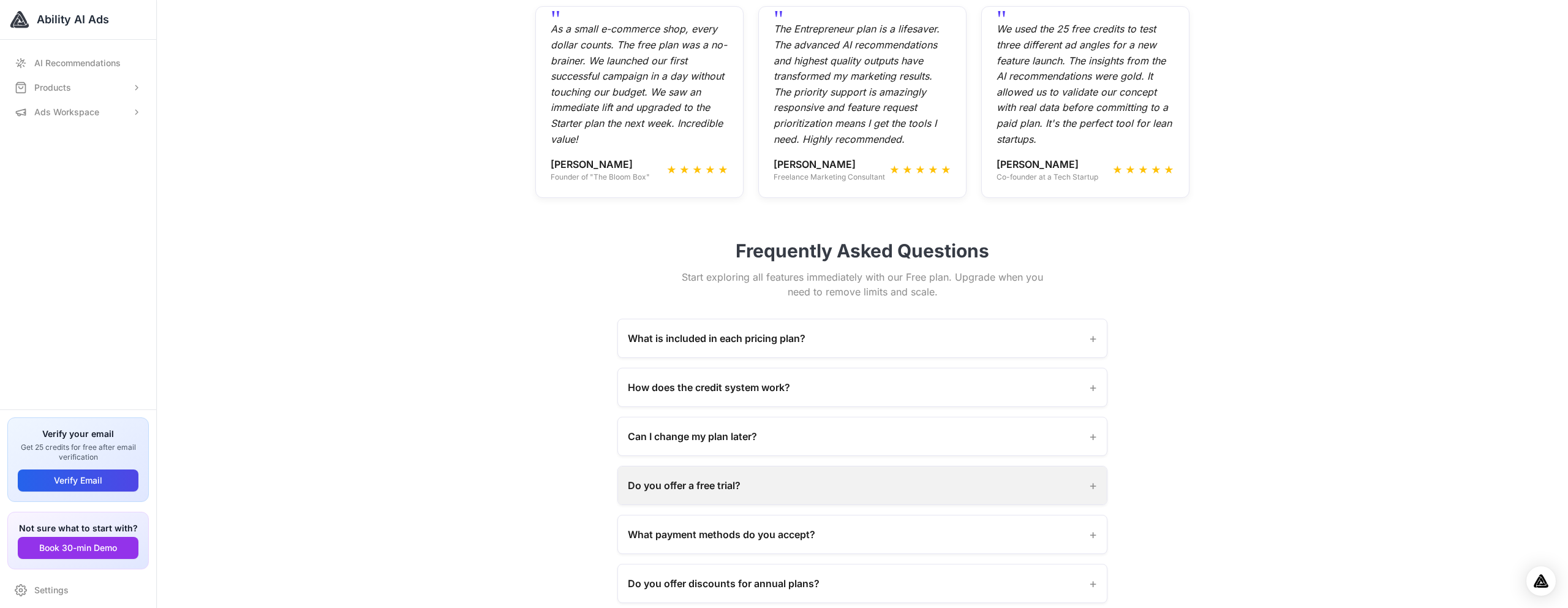
click at [1093, 476] on span "+" at bounding box center [1093, 486] width 8 height 19
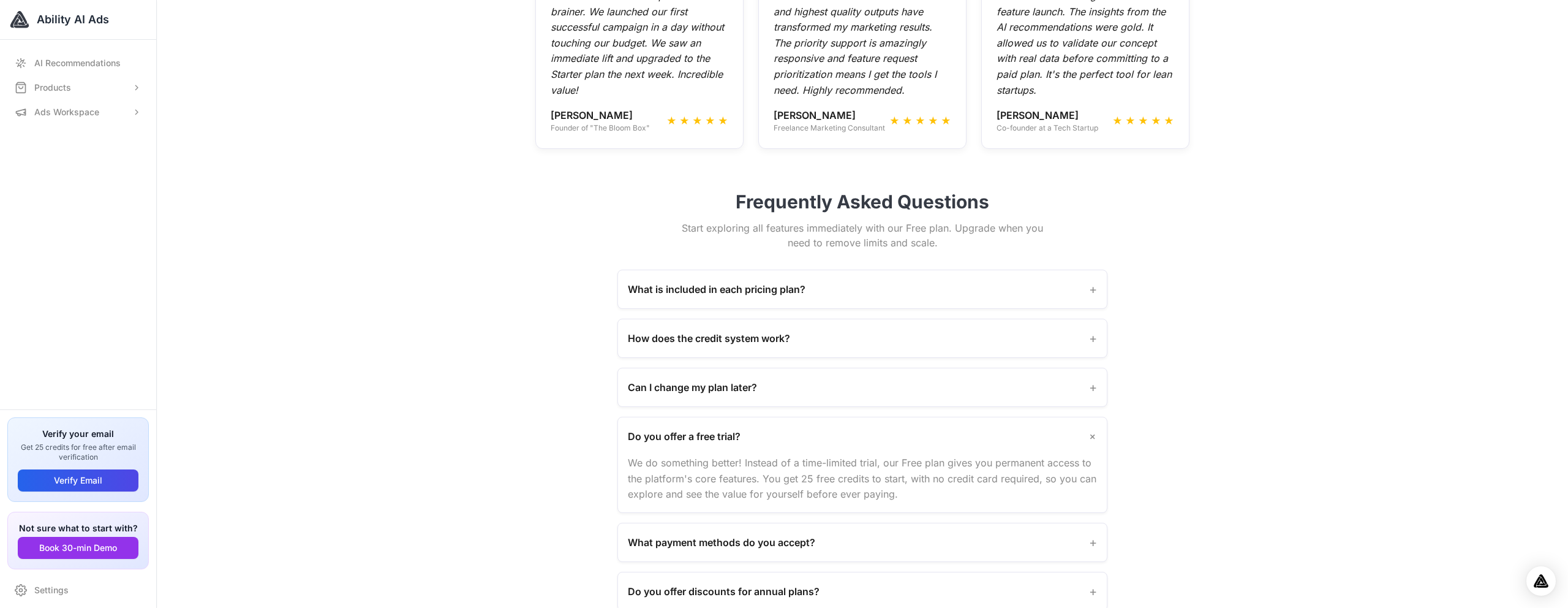
scroll to position [1127, 0]
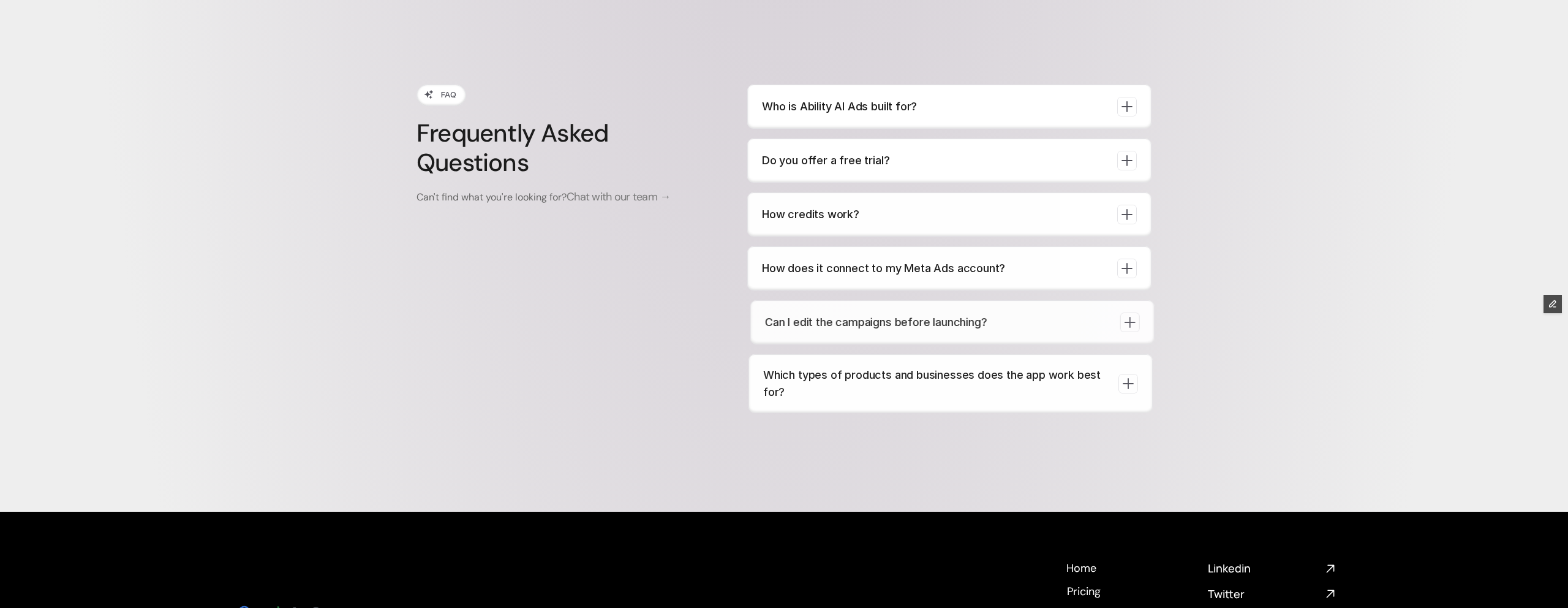
scroll to position [4604, 0]
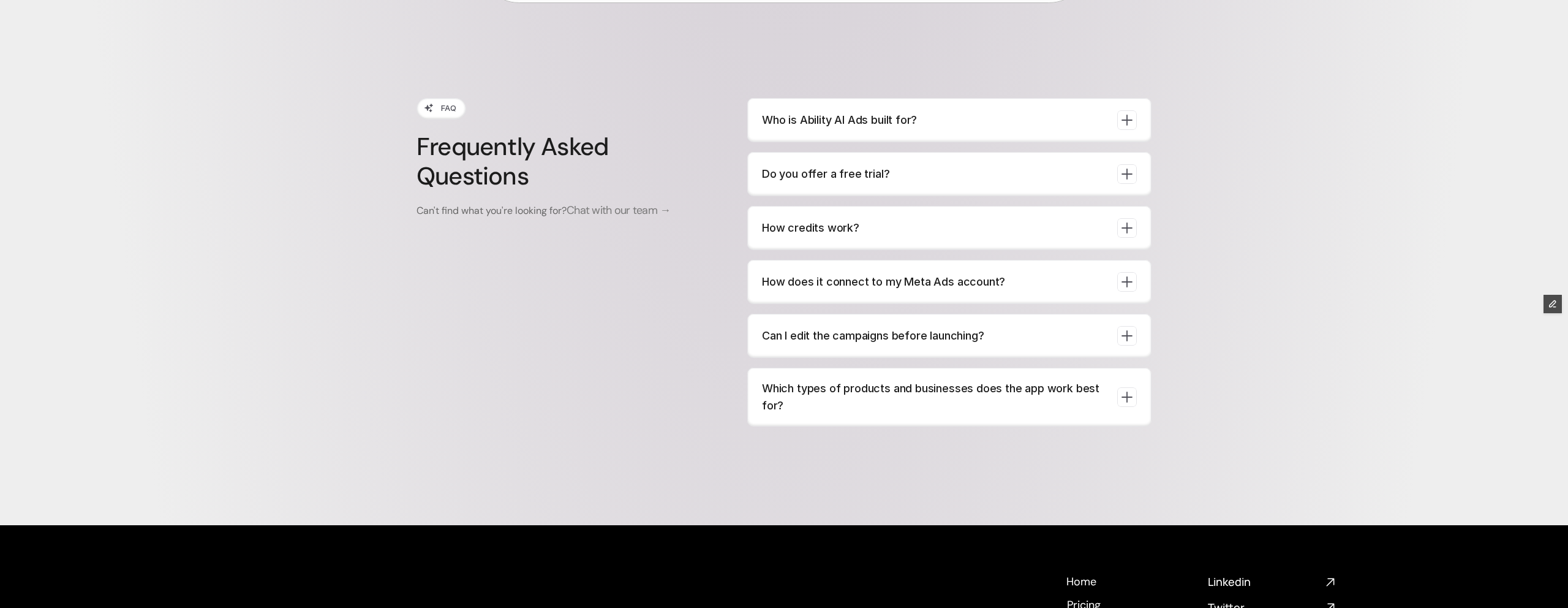
click at [1128, 165] on icon at bounding box center [1127, 174] width 17 height 17
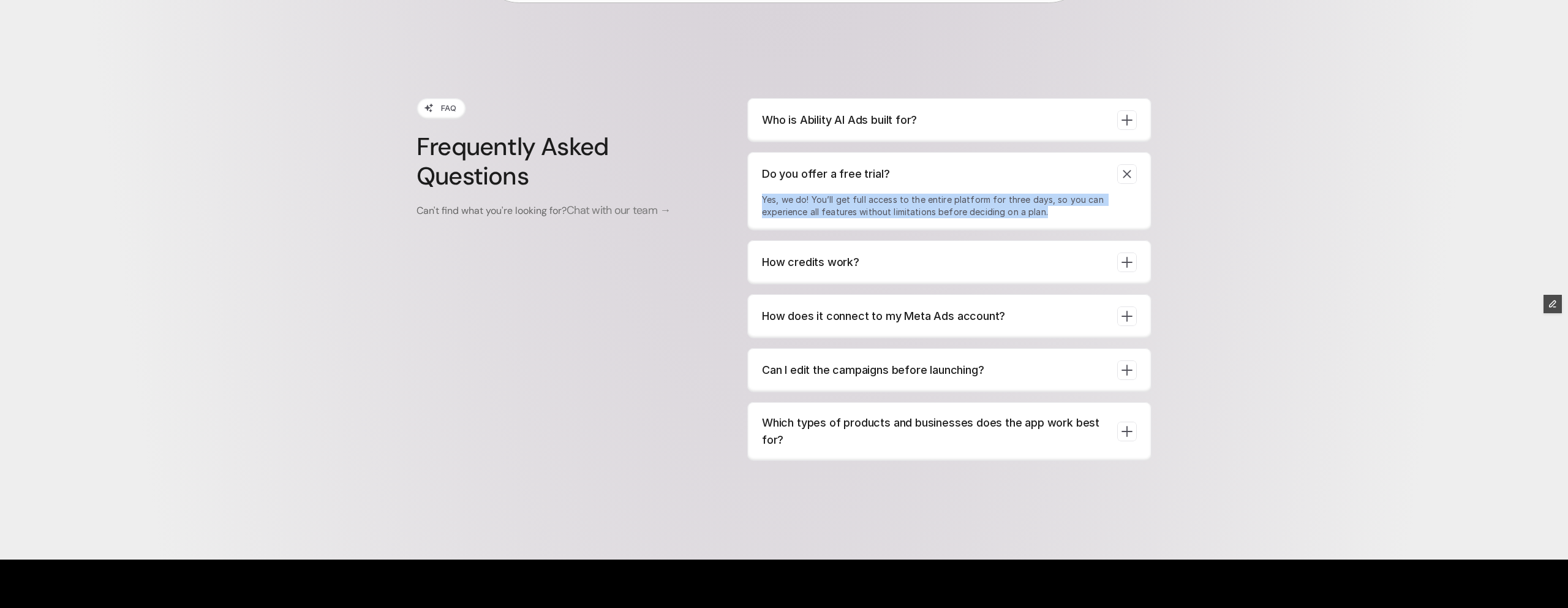
drag, startPoint x: 1058, startPoint y: 190, endPoint x: 754, endPoint y: 176, distance: 304.3
click at [754, 176] on div "Do you offer a free trial? Yes, we do! You’ll get full access to the entire pla…" at bounding box center [949, 191] width 404 height 78
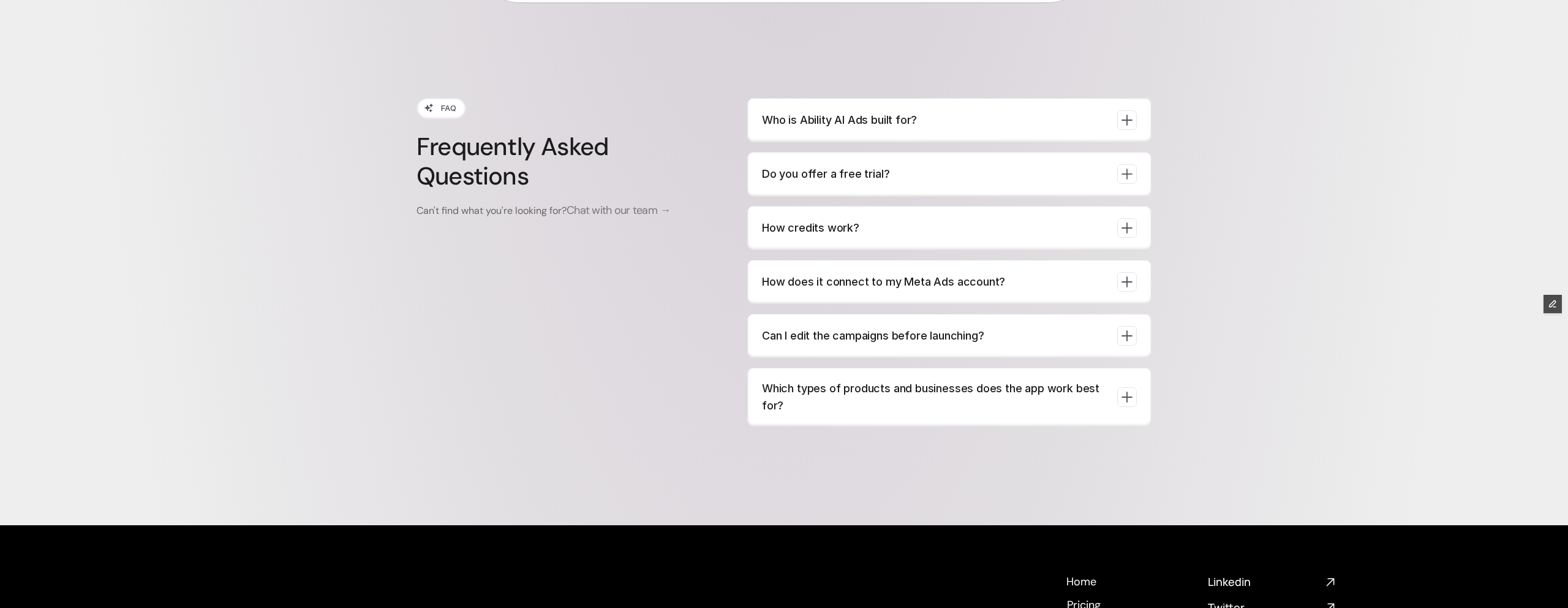
copy p "Yes, we do! You’ll get full access to the entire platform for three days, so yo…"
click at [1127, 168] on icon at bounding box center [1127, 174] width 11 height 11
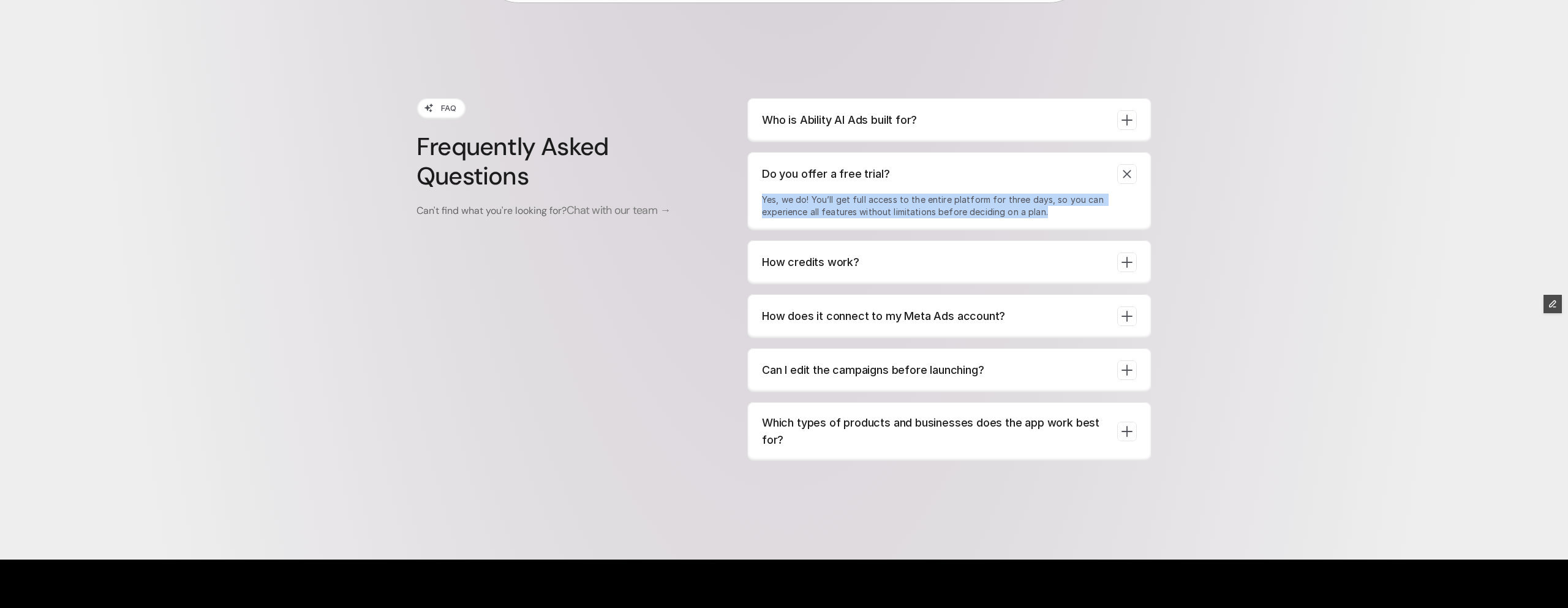
drag, startPoint x: 762, startPoint y: 172, endPoint x: 1043, endPoint y: 194, distance: 281.9
click at [1043, 195] on div "Do you offer a free trial? Yes, we do! You’ll get full access to the entire pla…" at bounding box center [949, 191] width 404 height 78
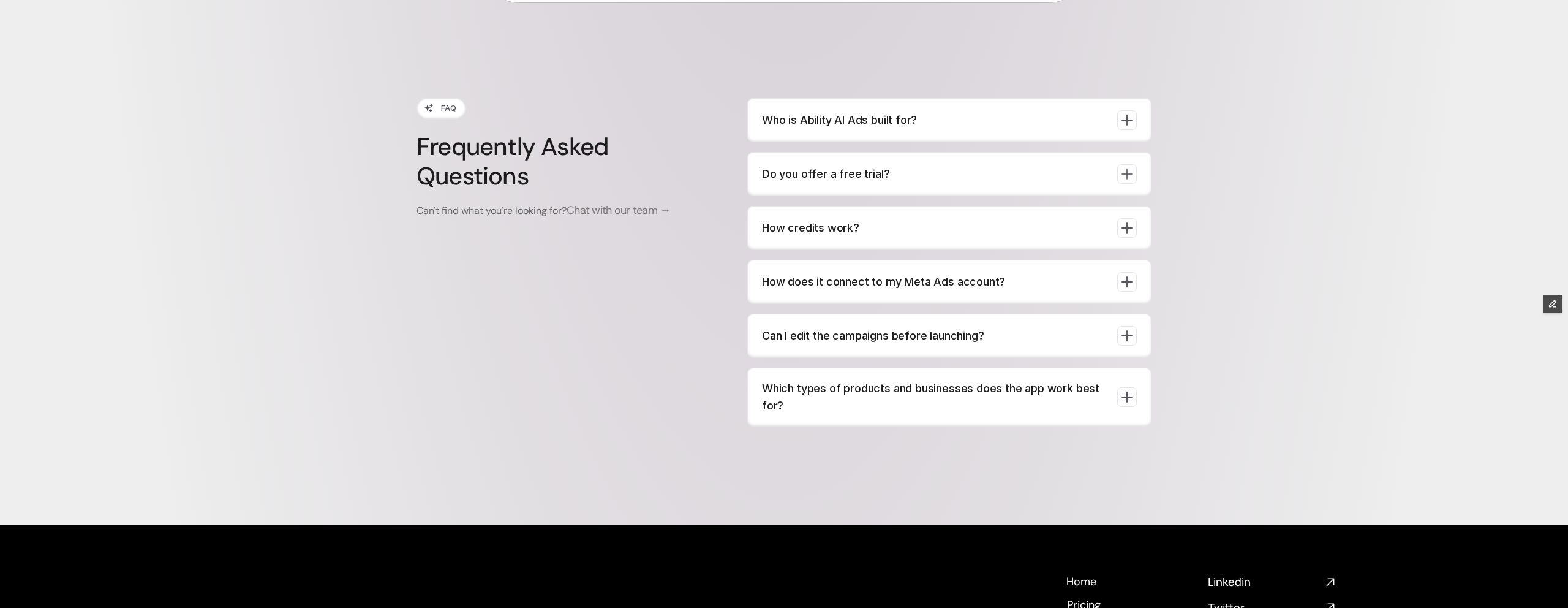
click at [1127, 165] on icon at bounding box center [1127, 174] width 17 height 17
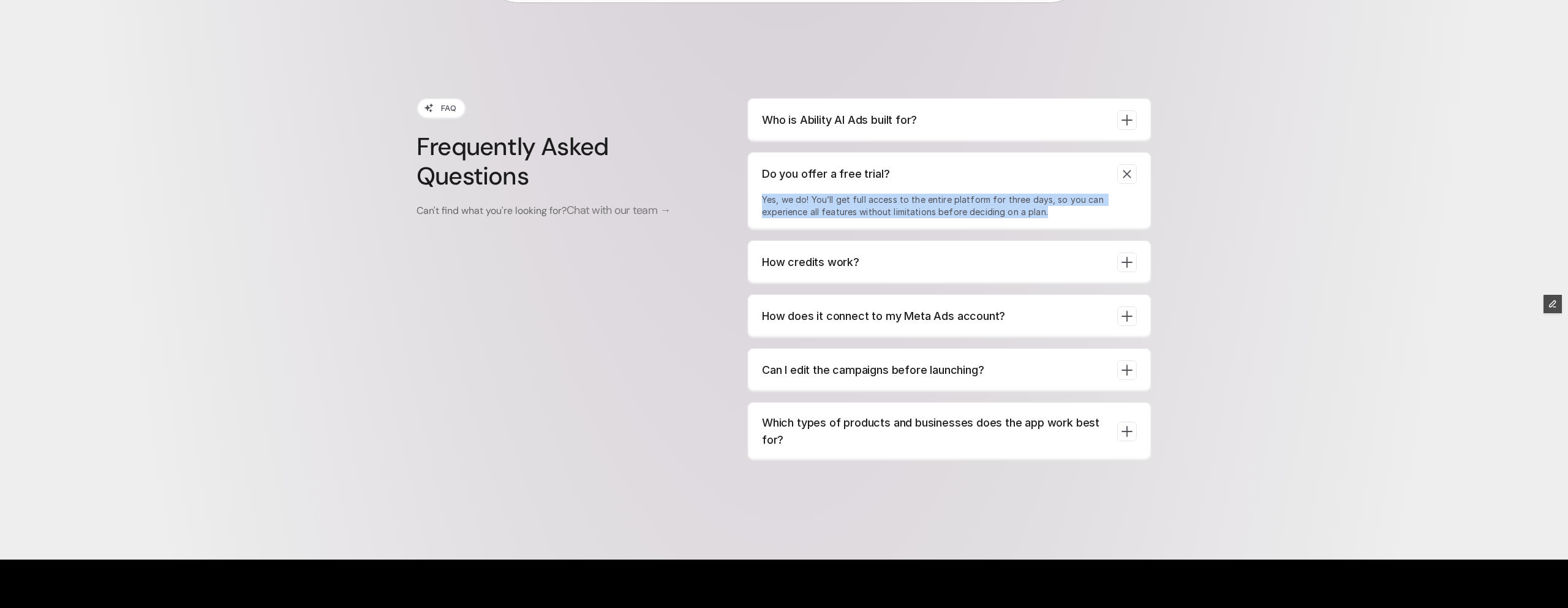
copy p "Yes, we do! You’ll get full access to the entire platform for three days, so yo…"
drag, startPoint x: 1066, startPoint y: 185, endPoint x: 765, endPoint y: 171, distance: 301.3
click at [763, 193] on p "Yes, we do! You’ll get full access to the entire platform for three days, so yo…" at bounding box center [939, 205] width 356 height 24
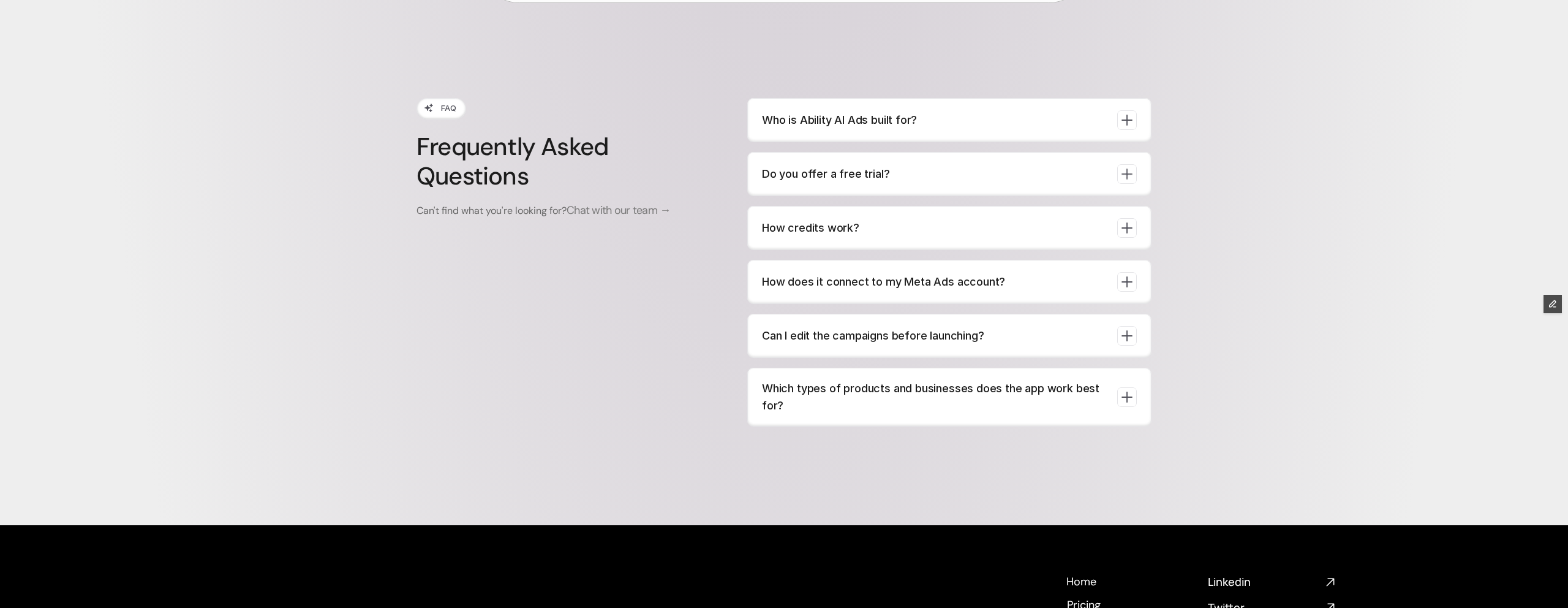
click at [1125, 165] on icon at bounding box center [1127, 174] width 17 height 17
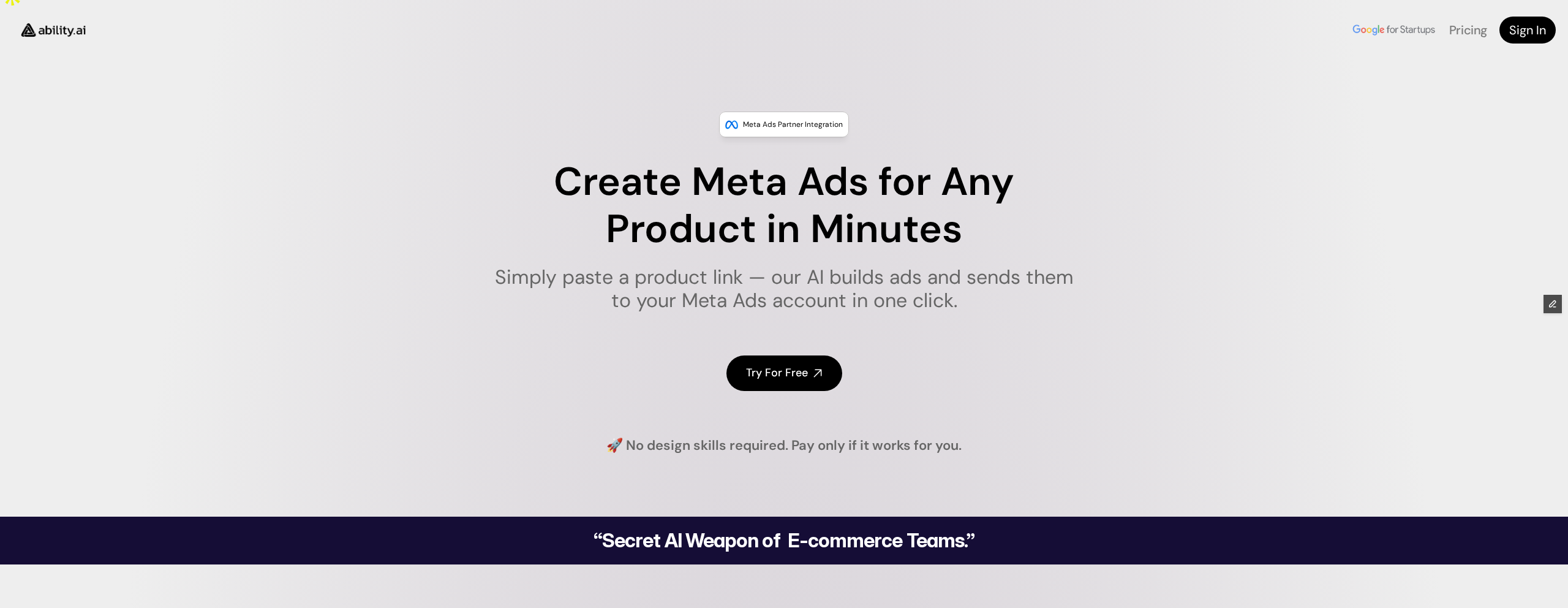
scroll to position [0, 0]
